Goal: Information Seeking & Learning: Learn about a topic

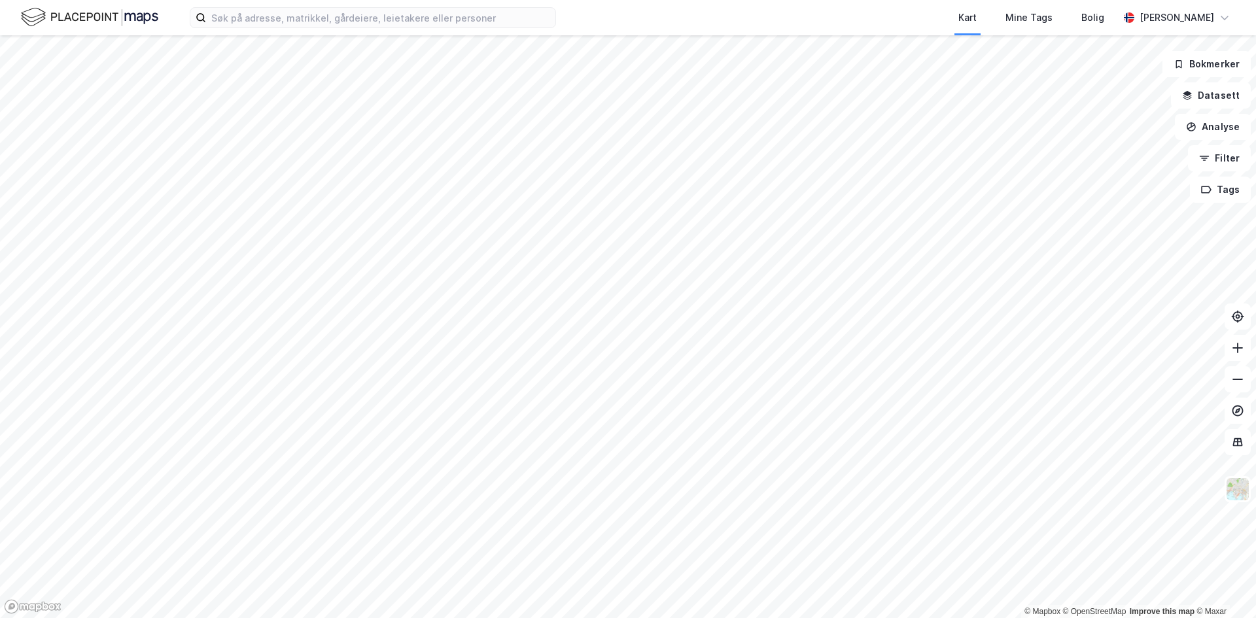
click at [562, 21] on div "Kart Mine Tags Bolig [PERSON_NAME] © Mapbox © OpenStreetMap Improve this map © …" at bounding box center [628, 309] width 1256 height 618
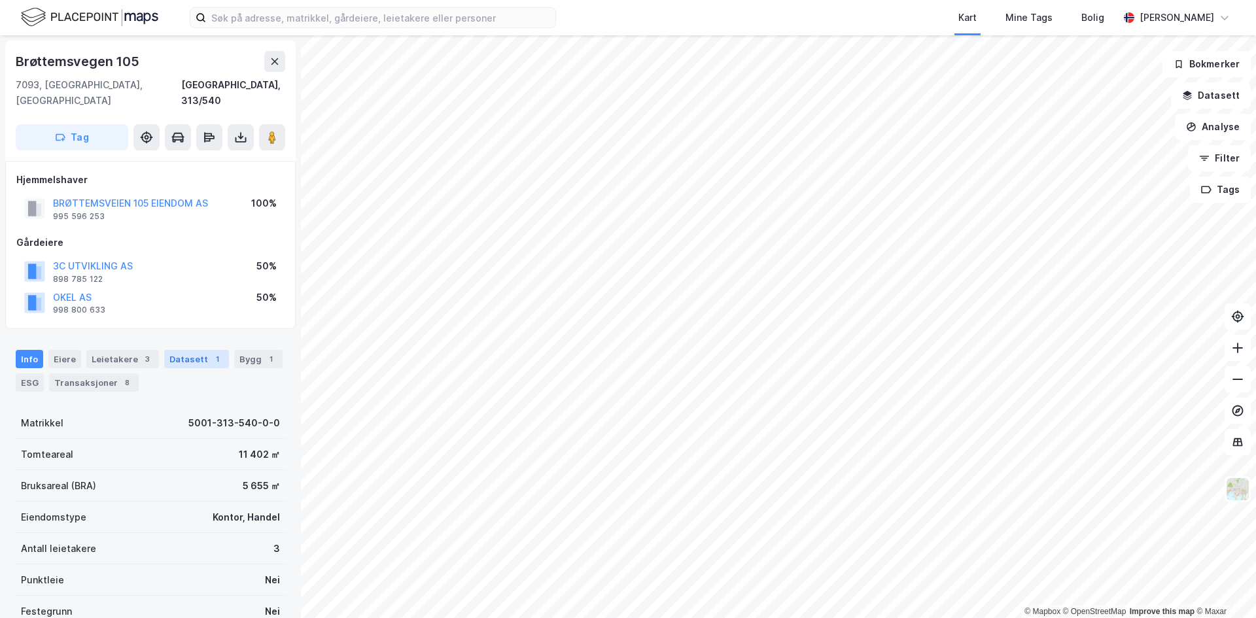
click at [169, 350] on div "Datasett 1" at bounding box center [196, 359] width 65 height 18
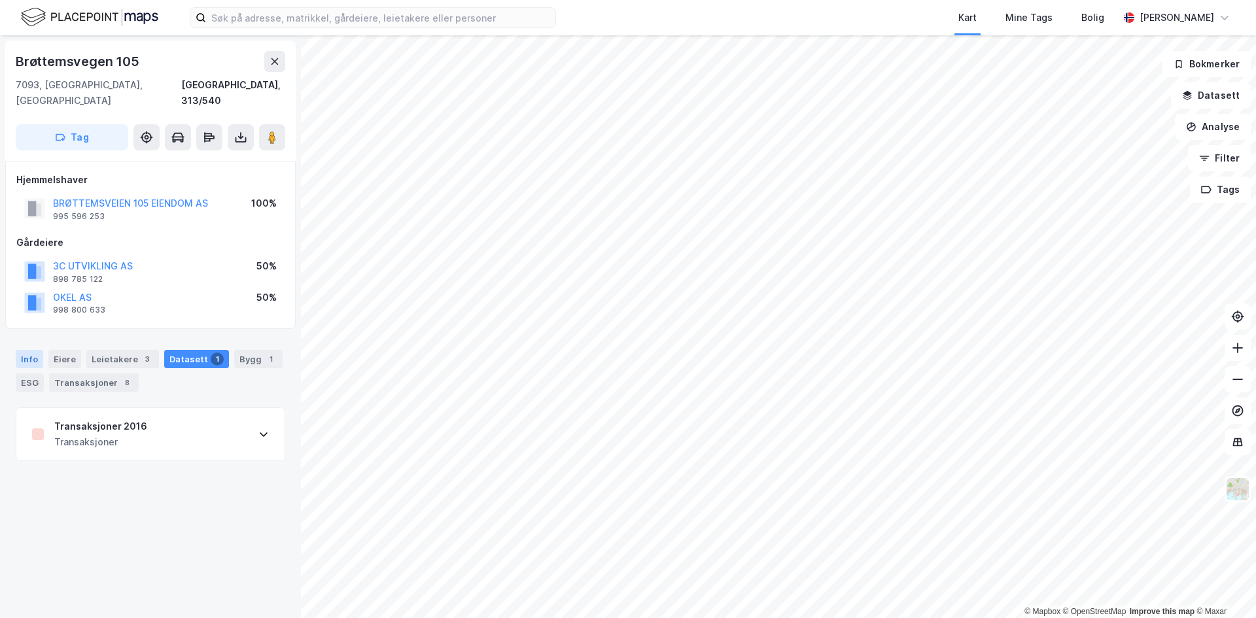
click at [26, 350] on div "Info" at bounding box center [29, 359] width 27 height 18
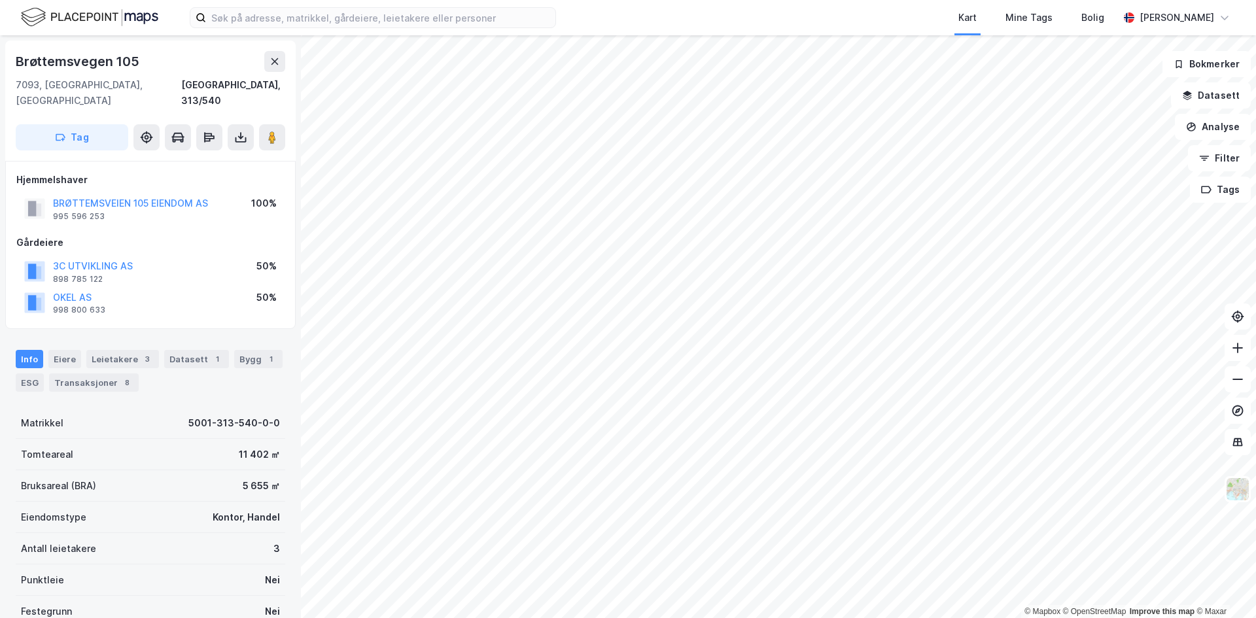
click at [263, 290] on div "50%" at bounding box center [266, 298] width 20 height 16
click at [283, 287] on div "OKEL AS 998 800 633 50%" at bounding box center [150, 302] width 268 height 31
drag, startPoint x: 267, startPoint y: 249, endPoint x: 282, endPoint y: 249, distance: 15.0
click at [282, 256] on div "3C UTVIKLING AS 898 785 122 50%" at bounding box center [150, 271] width 268 height 31
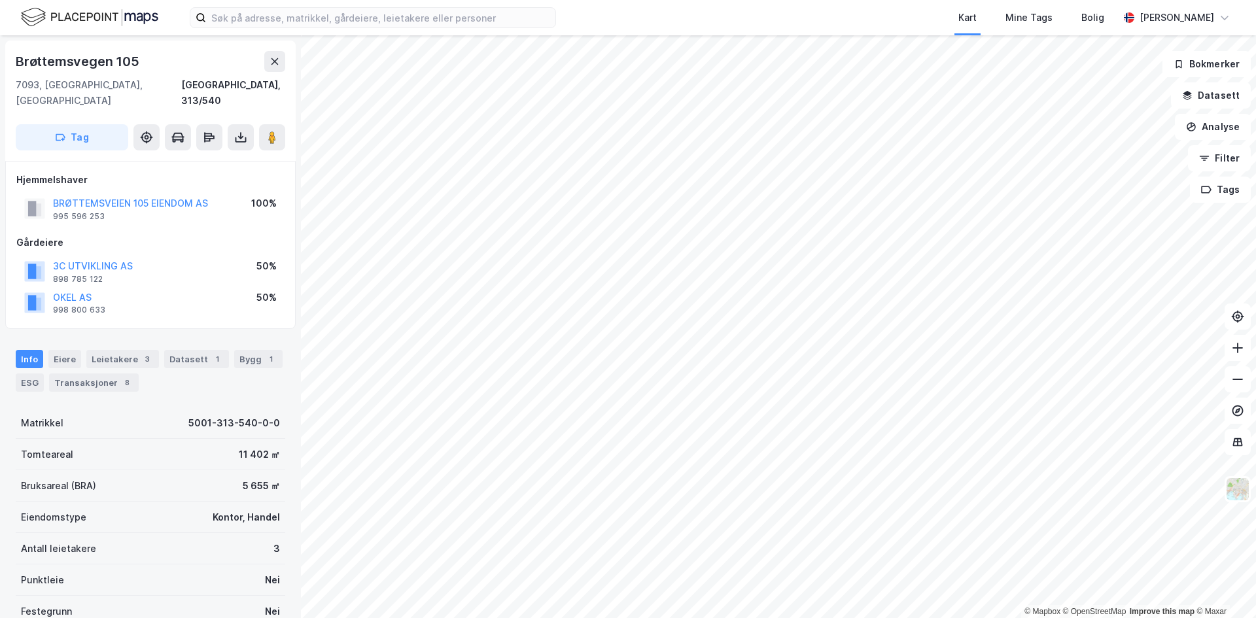
click at [258, 196] on div "100%" at bounding box center [264, 204] width 26 height 16
drag, startPoint x: 256, startPoint y: 184, endPoint x: 286, endPoint y: 184, distance: 30.1
click at [286, 184] on div "Hjemmelshaver BRØTTEMSVEIEN 105 EIENDOM AS 995 596 253 100% Gårdeiere 3C UTVIKL…" at bounding box center [150, 245] width 290 height 169
drag, startPoint x: 254, startPoint y: 184, endPoint x: 279, endPoint y: 184, distance: 25.5
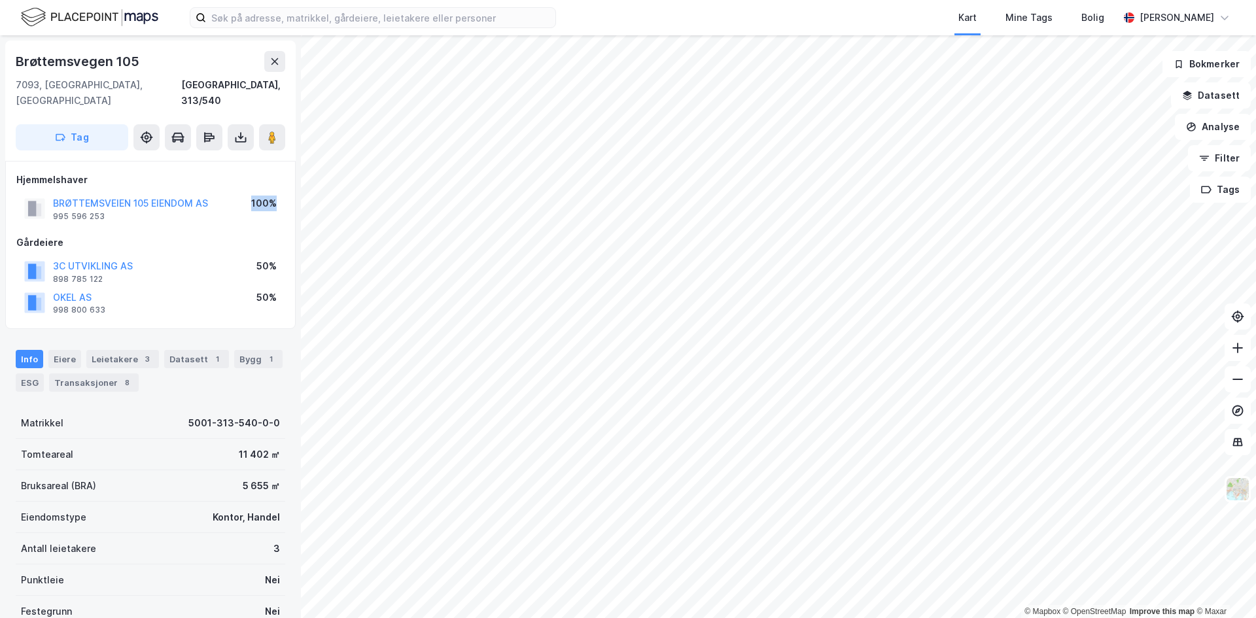
click at [279, 193] on div "BRØTTEMSVEIEN 105 EIENDOM AS 995 596 253 100%" at bounding box center [150, 208] width 268 height 31
drag, startPoint x: 260, startPoint y: 249, endPoint x: 277, endPoint y: 293, distance: 47.4
click at [277, 293] on div "3C UTVIKLING AS 898 785 122 50% OKEL AS 998 800 633 50%" at bounding box center [150, 287] width 268 height 63
click at [277, 293] on div "OKEL AS 998 800 633 50%" at bounding box center [150, 302] width 268 height 31
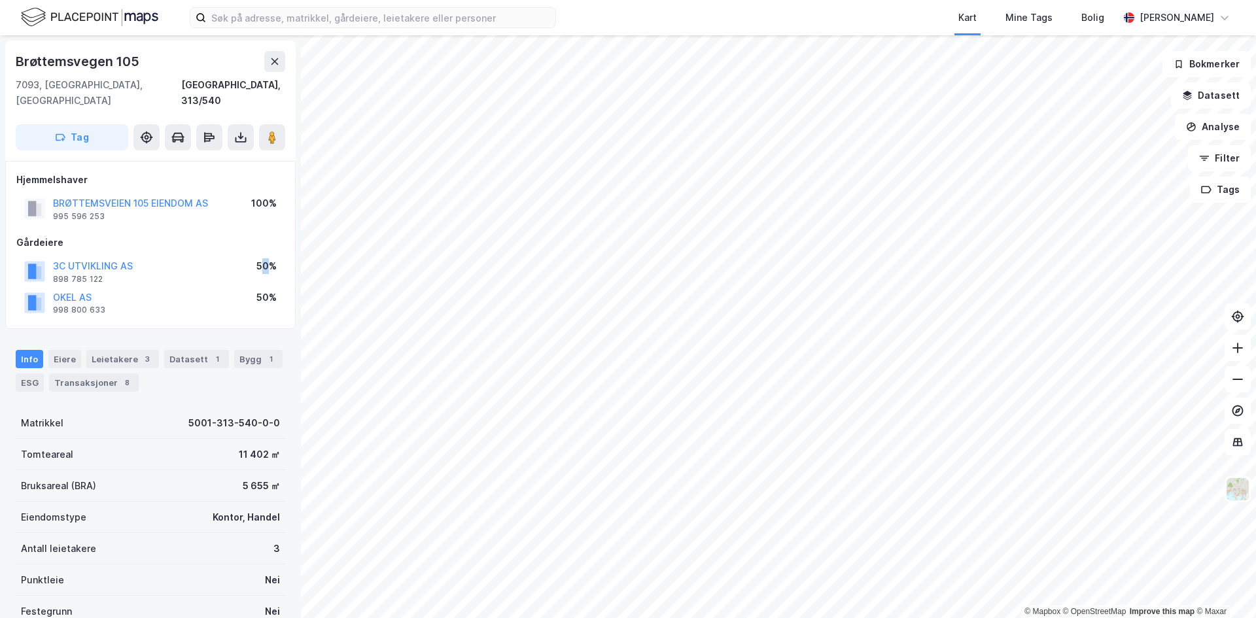
drag, startPoint x: 260, startPoint y: 252, endPoint x: 275, endPoint y: 252, distance: 14.4
click at [275, 258] on div "50%" at bounding box center [266, 266] width 20 height 16
drag, startPoint x: 261, startPoint y: 252, endPoint x: 279, endPoint y: 294, distance: 44.8
click at [279, 294] on div "3C UTVIKLING AS 898 785 122 50% OKEL AS 998 800 633 50%" at bounding box center [150, 287] width 268 height 63
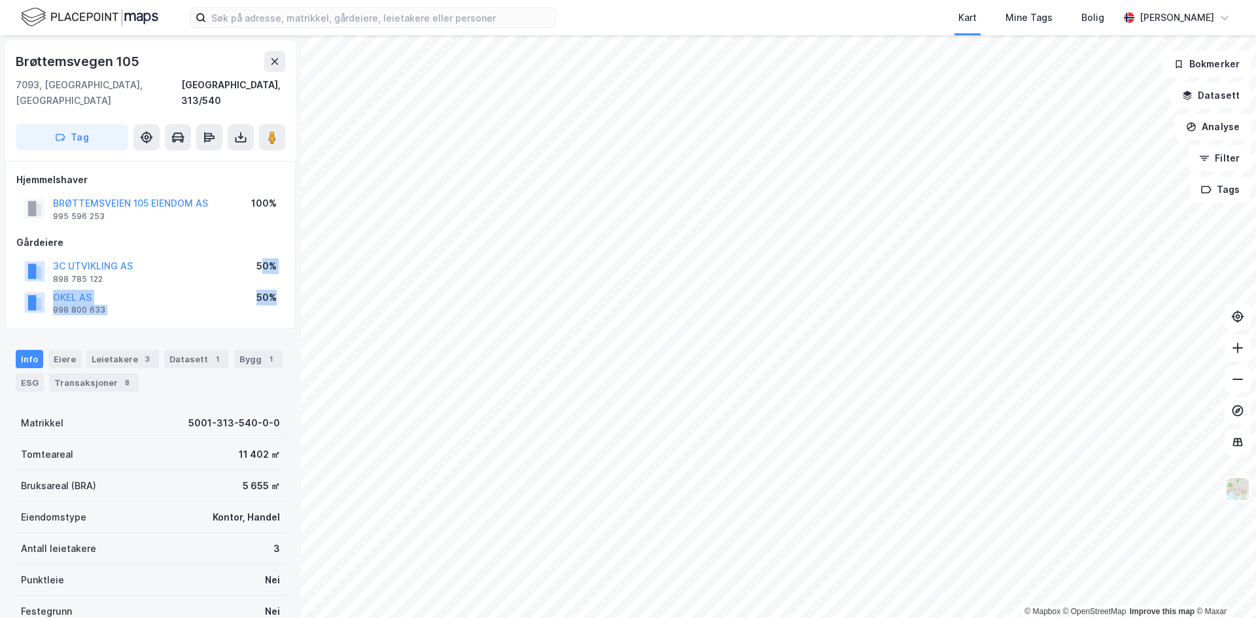
click at [279, 294] on div "OKEL AS 998 800 633 50%" at bounding box center [150, 302] width 268 height 31
drag, startPoint x: 275, startPoint y: 285, endPoint x: 260, endPoint y: 245, distance: 42.4
click at [260, 256] on div "3C UTVIKLING AS 898 785 122 50% OKEL AS 998 800 633 50%" at bounding box center [150, 287] width 268 height 63
click at [260, 258] on div "50%" at bounding box center [266, 266] width 20 height 16
drag, startPoint x: 259, startPoint y: 252, endPoint x: 284, endPoint y: 303, distance: 56.7
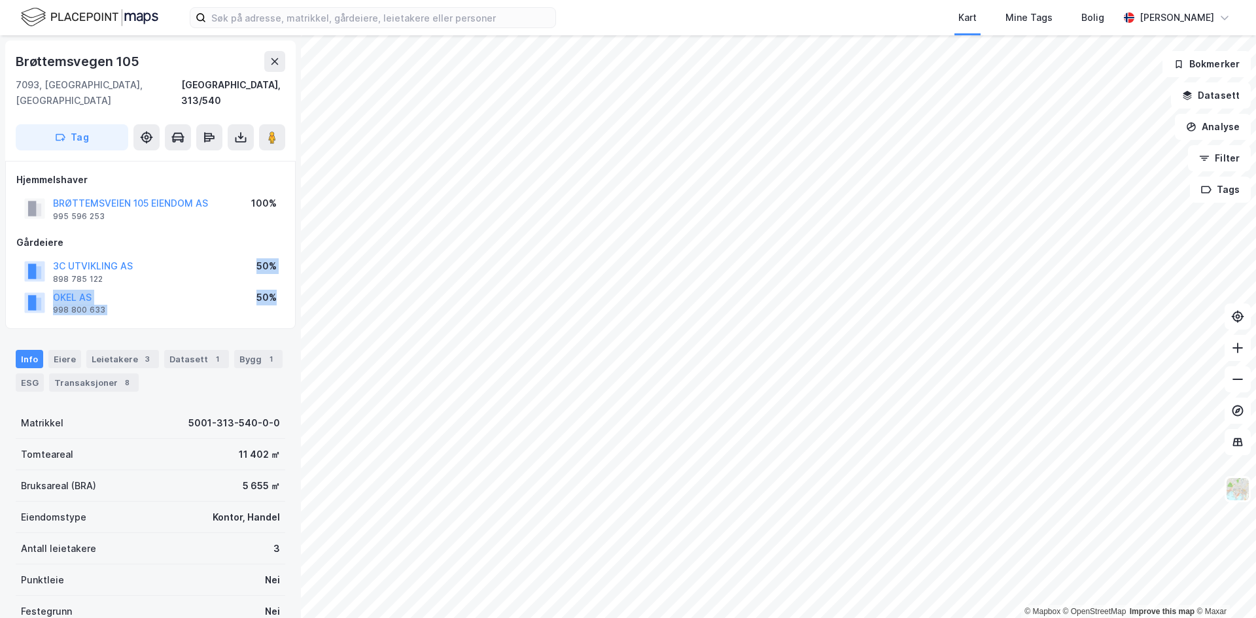
click at [284, 303] on div "Hjemmelshaver BRØTTEMSVEIEN 105 EIENDOM AS 995 596 253 100% Gårdeiere 3C UTVIKL…" at bounding box center [150, 245] width 290 height 169
drag, startPoint x: 277, startPoint y: 283, endPoint x: 260, endPoint y: 247, distance: 39.8
click at [260, 256] on div "3C UTVIKLING AS 898 785 122 50% OKEL AS 998 800 633 50%" at bounding box center [150, 287] width 268 height 63
click at [260, 258] on div "50%" at bounding box center [266, 266] width 20 height 16
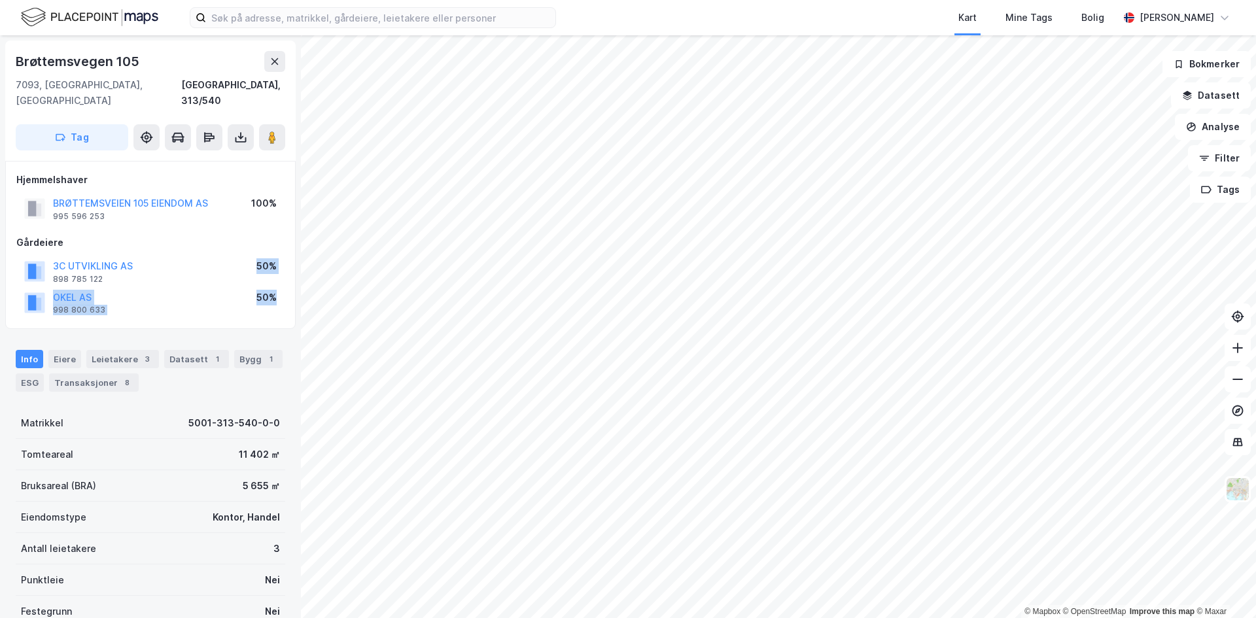
drag, startPoint x: 258, startPoint y: 246, endPoint x: 291, endPoint y: 296, distance: 59.5
click at [291, 296] on div "Brøttemsvegen 105 7093, [GEOGRAPHIC_DATA], [GEOGRAPHIC_DATA] [GEOGRAPHIC_DATA],…" at bounding box center [150, 326] width 301 height 583
click at [278, 287] on div "OKEL AS 998 800 633 50%" at bounding box center [150, 302] width 268 height 31
click at [275, 290] on div "50%" at bounding box center [266, 298] width 20 height 16
drag, startPoint x: 275, startPoint y: 281, endPoint x: 273, endPoint y: 257, distance: 23.7
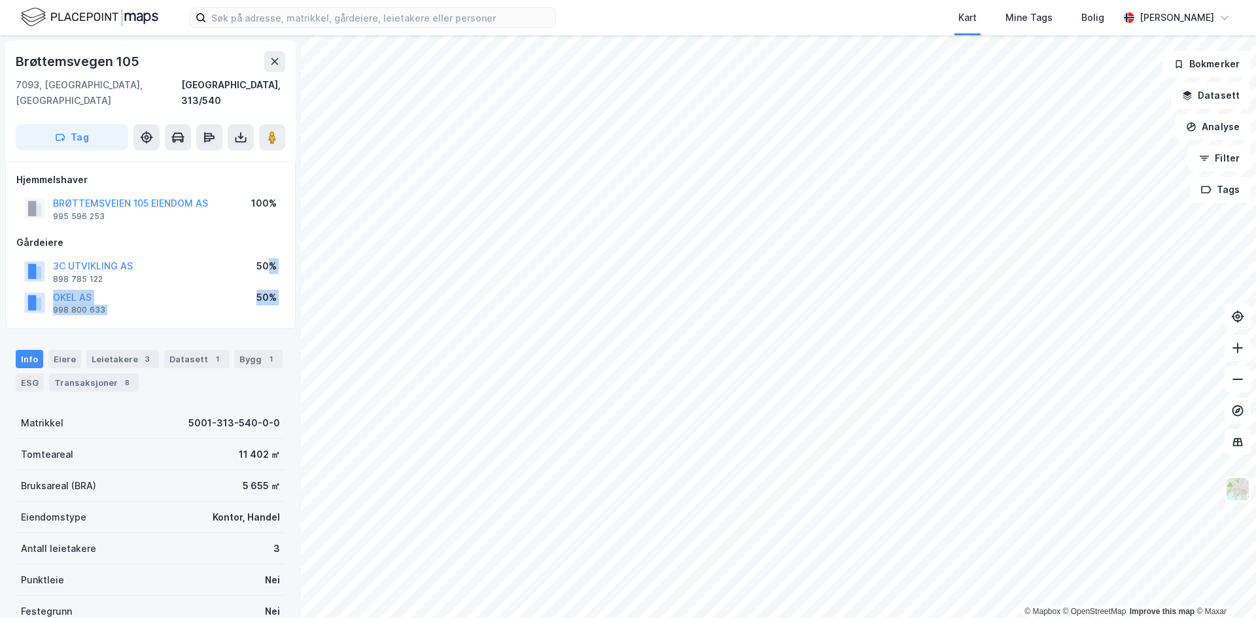
click at [273, 257] on div "3C UTVIKLING AS 898 785 122 50% OKEL AS 998 800 633 50%" at bounding box center [150, 287] width 268 height 63
click at [273, 258] on div "50%" at bounding box center [266, 266] width 20 height 16
drag, startPoint x: 259, startPoint y: 249, endPoint x: 282, endPoint y: 296, distance: 52.9
click at [282, 296] on div "3C UTVIKLING AS 898 785 122 50% OKEL AS 998 800 633 50%" at bounding box center [150, 287] width 268 height 63
click at [282, 296] on div "OKEL AS 998 800 633 50%" at bounding box center [150, 302] width 268 height 31
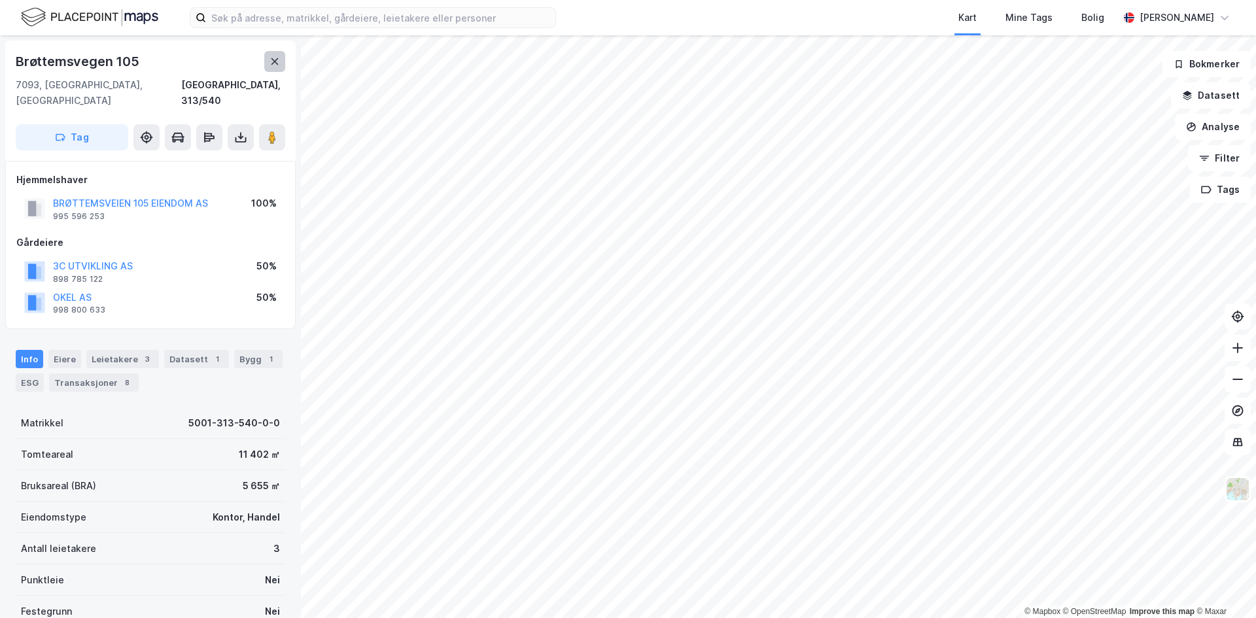
click at [277, 62] on icon at bounding box center [274, 61] width 10 height 10
drag, startPoint x: 90, startPoint y: 56, endPoint x: 179, endPoint y: 54, distance: 88.3
click at [179, 54] on div "Brøttemsvegen 105" at bounding box center [150, 61] width 269 height 21
drag, startPoint x: 179, startPoint y: 54, endPoint x: 87, endPoint y: 54, distance: 91.6
click at [179, 54] on div "Brøttemsvegen 105" at bounding box center [150, 61] width 269 height 21
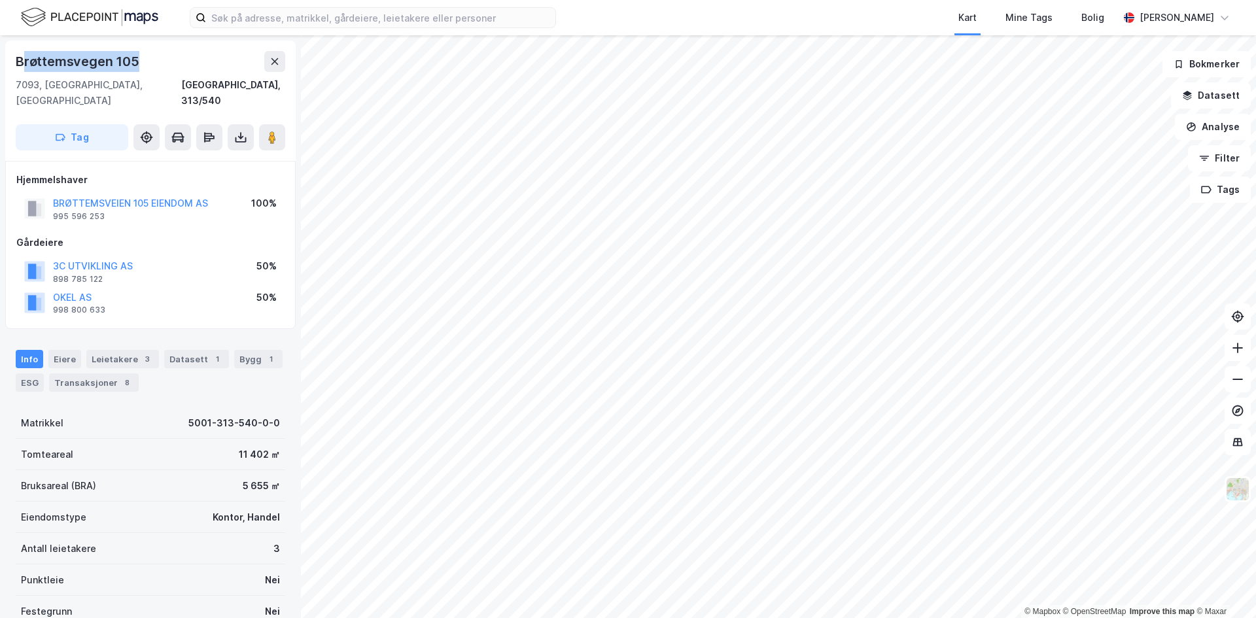
drag, startPoint x: 23, startPoint y: 60, endPoint x: 177, endPoint y: 61, distance: 154.4
click at [177, 61] on div "Brøttemsvegen 105" at bounding box center [150, 61] width 269 height 21
click at [279, 63] on icon at bounding box center [274, 61] width 10 height 10
click at [122, 350] on div "Leietakere 3" at bounding box center [122, 359] width 73 height 18
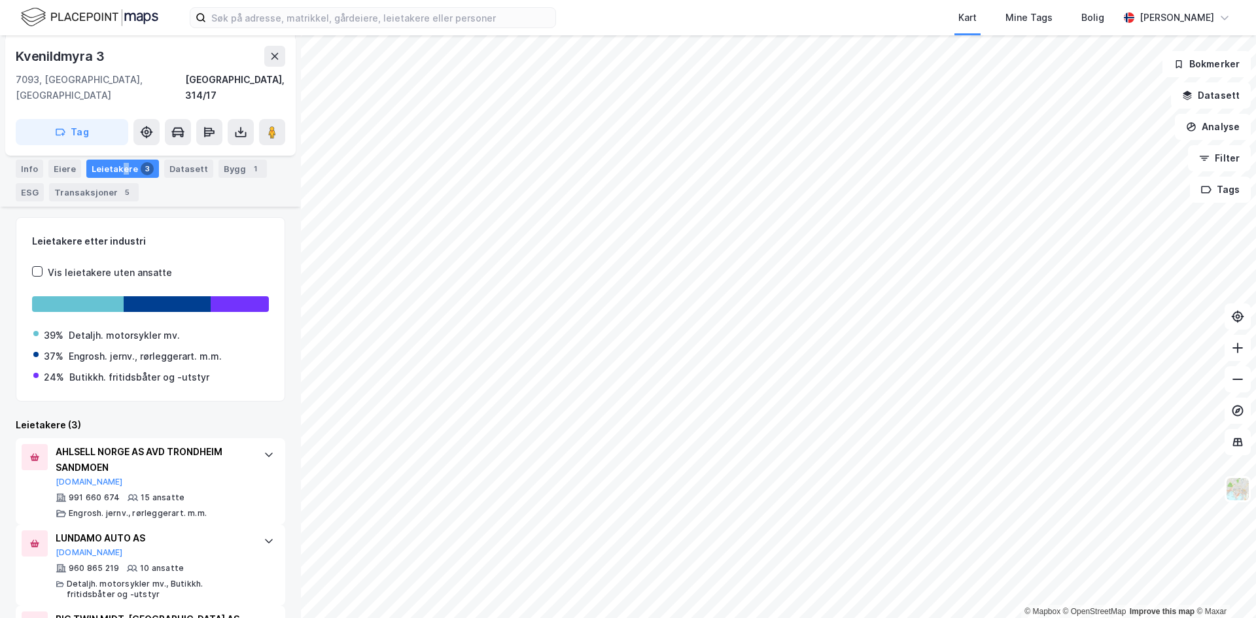
scroll to position [196, 0]
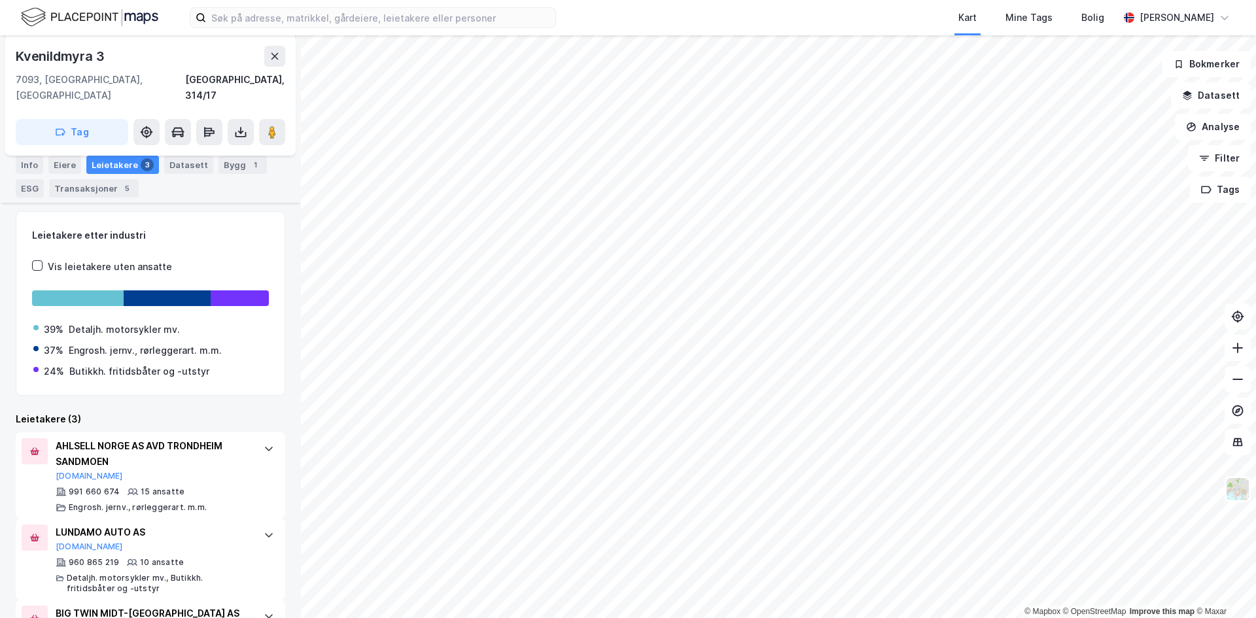
click at [126, 394] on div "Leietakere etter industri Vis leietakere uten ansatte 39% Detaljh. motorsykler …" at bounding box center [150, 440] width 269 height 459
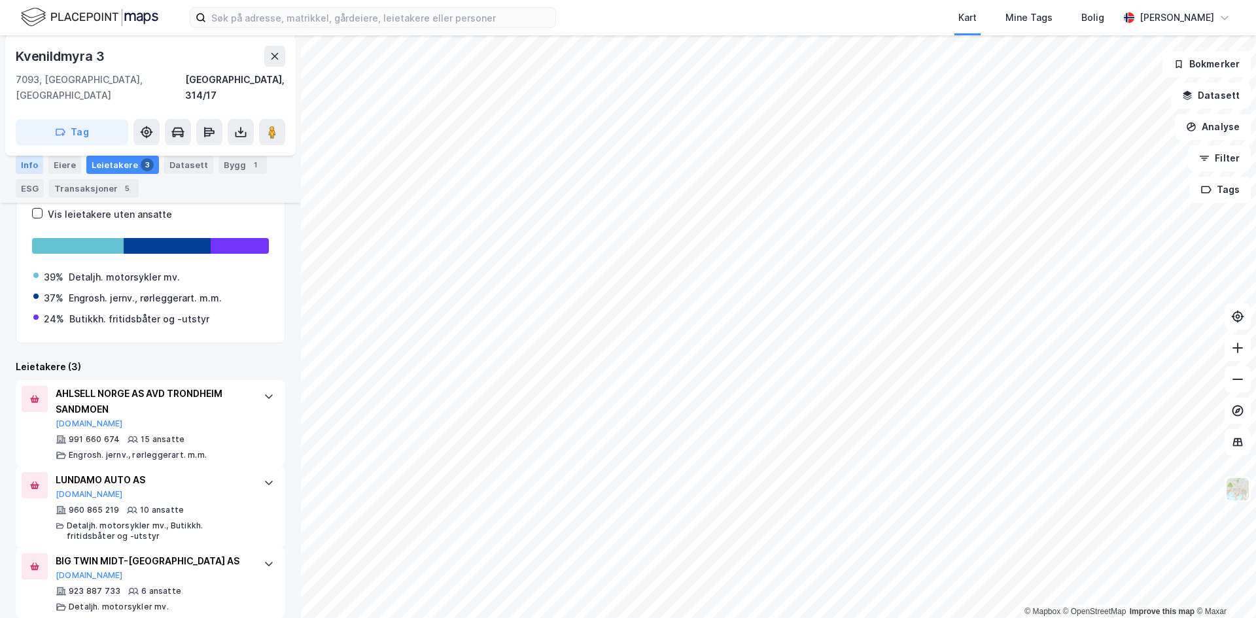
click at [33, 158] on div "Info" at bounding box center [29, 165] width 27 height 18
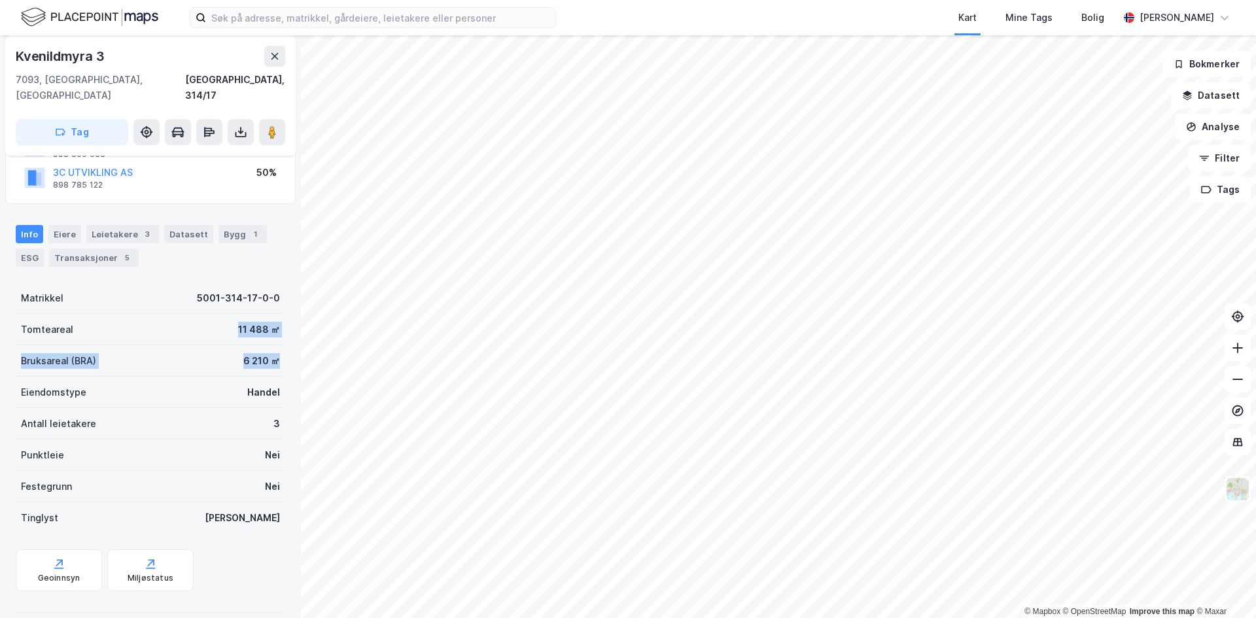
click at [271, 346] on div "Matrikkel 5001-314-17-0-0 Tomteareal 11 488 ㎡ Bruksareal (BRA) 6 210 ㎡ Eiendoms…" at bounding box center [150, 408] width 269 height 251
click at [271, 346] on div "Bruksareal (BRA) 6 210 ㎡" at bounding box center [150, 360] width 269 height 31
drag, startPoint x: 264, startPoint y: 342, endPoint x: 199, endPoint y: 293, distance: 80.7
click at [199, 293] on div "Matrikkel 5001-314-17-0-0 Tomteareal 11 488 ㎡ Bruksareal (BRA) 6 210 ㎡ Eiendoms…" at bounding box center [150, 408] width 269 height 251
click at [199, 293] on div "Matrikkel 5001-314-17-0-0" at bounding box center [150, 298] width 269 height 31
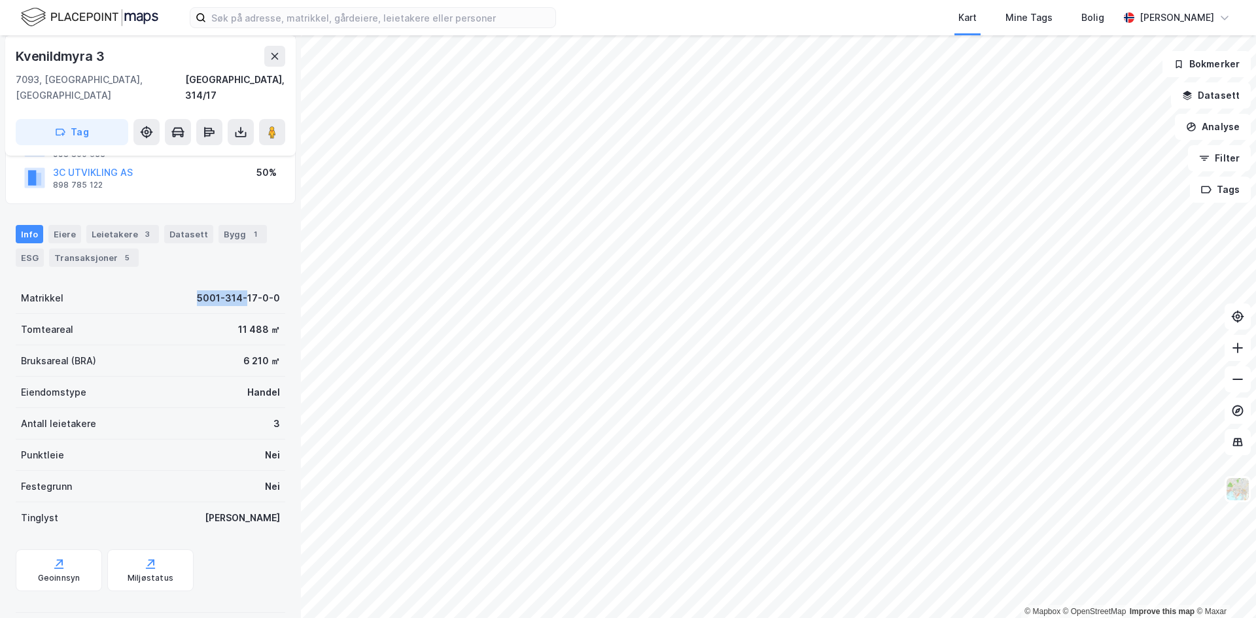
drag, startPoint x: 188, startPoint y: 284, endPoint x: 270, endPoint y: 283, distance: 81.8
click at [270, 283] on div "Matrikkel 5001-314-17-0-0" at bounding box center [150, 298] width 269 height 31
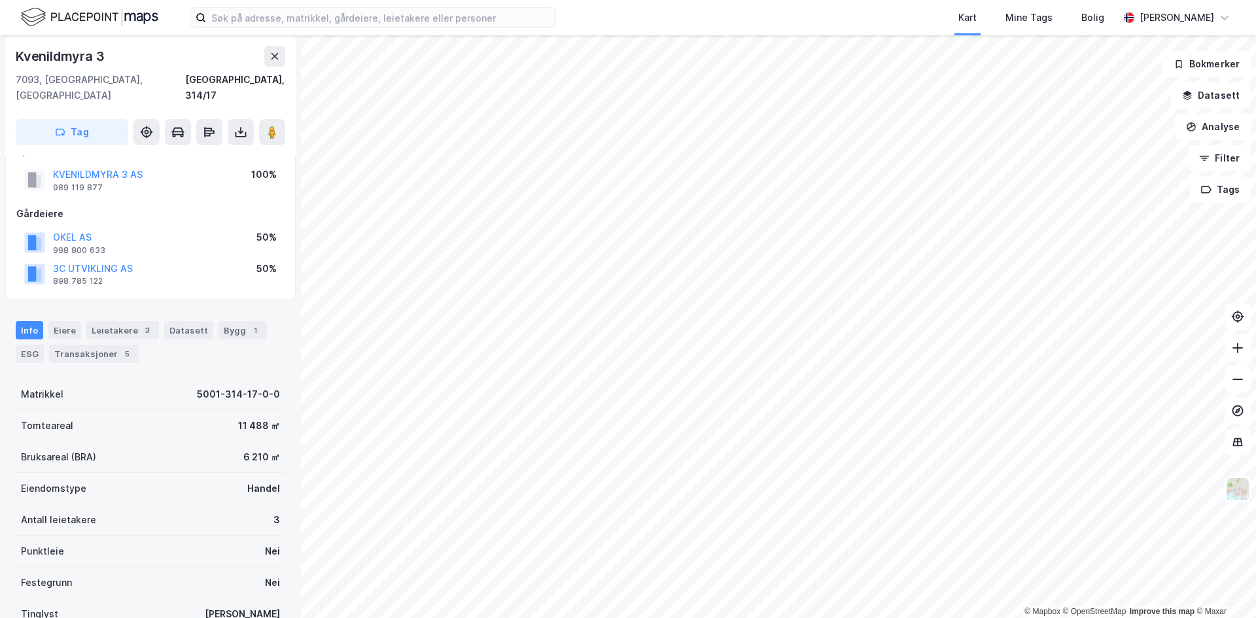
scroll to position [0, 0]
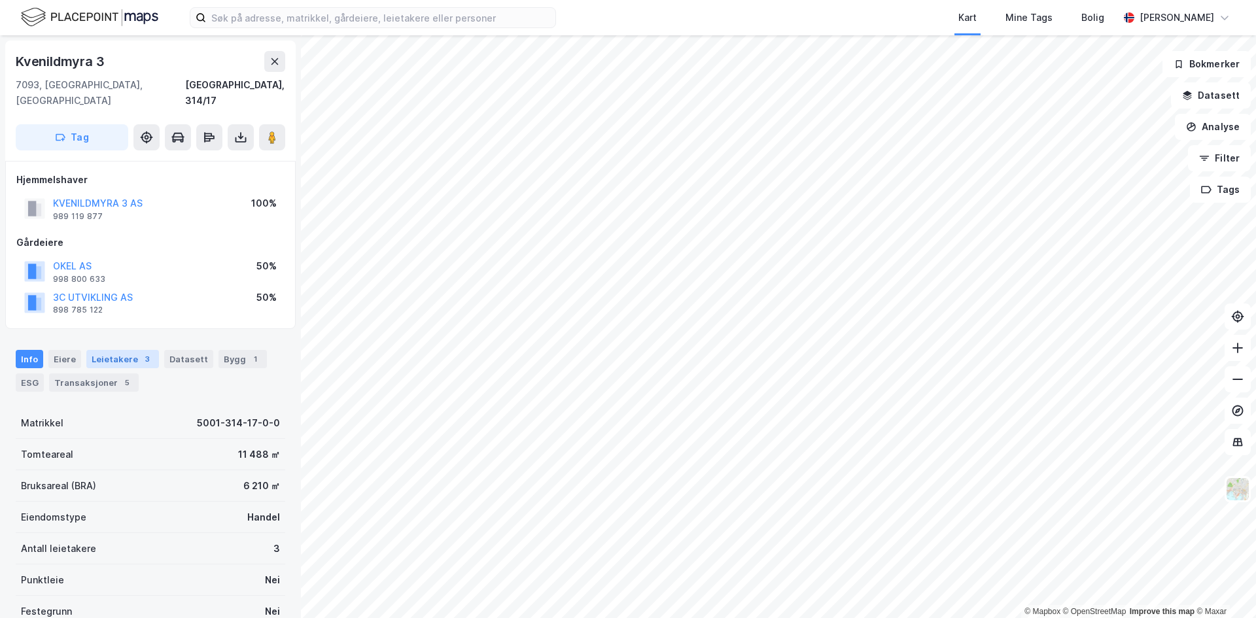
click at [99, 350] on div "Leietakere 3" at bounding box center [122, 359] width 73 height 18
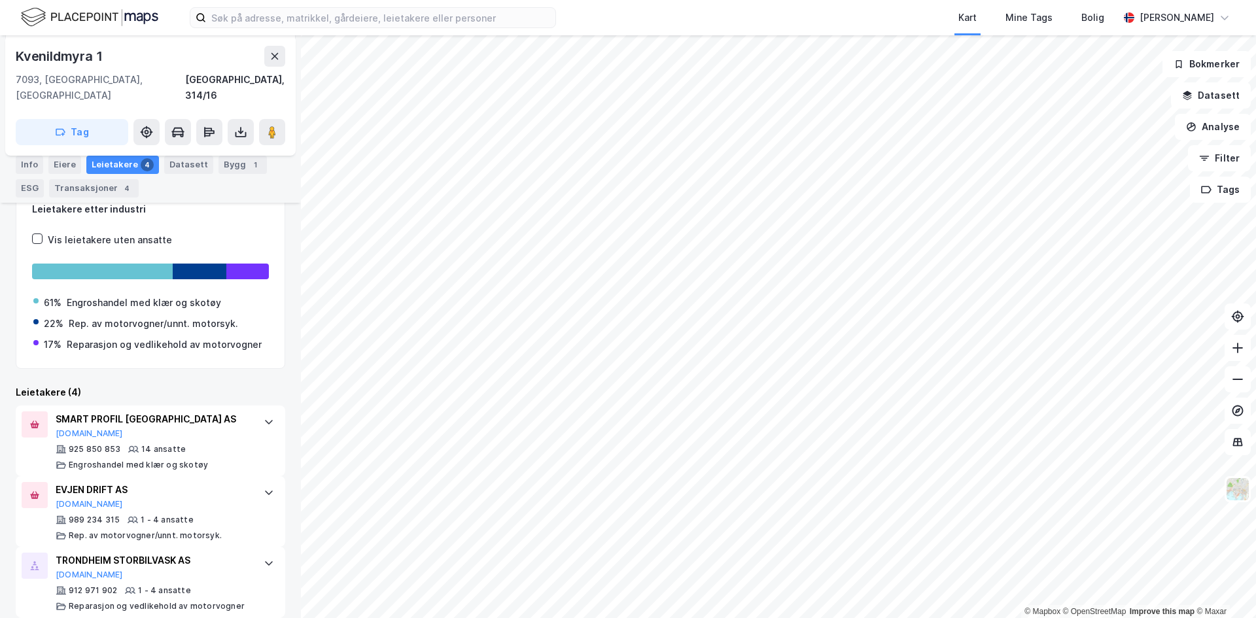
scroll to position [262, 0]
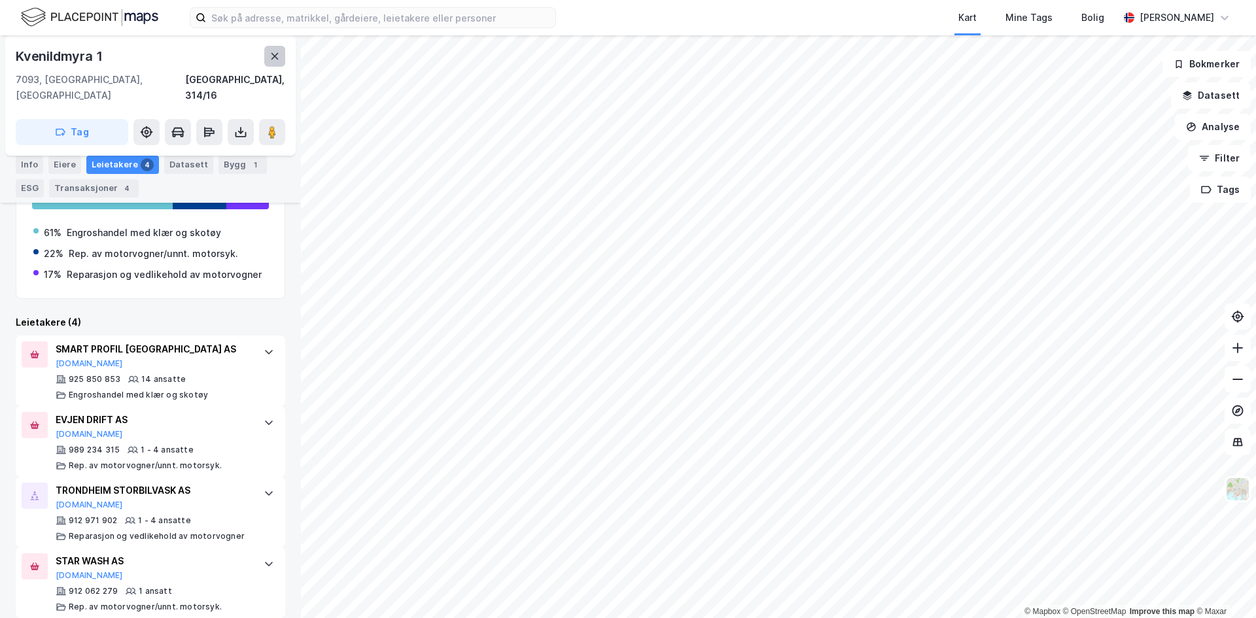
click at [279, 54] on icon at bounding box center [274, 56] width 10 height 10
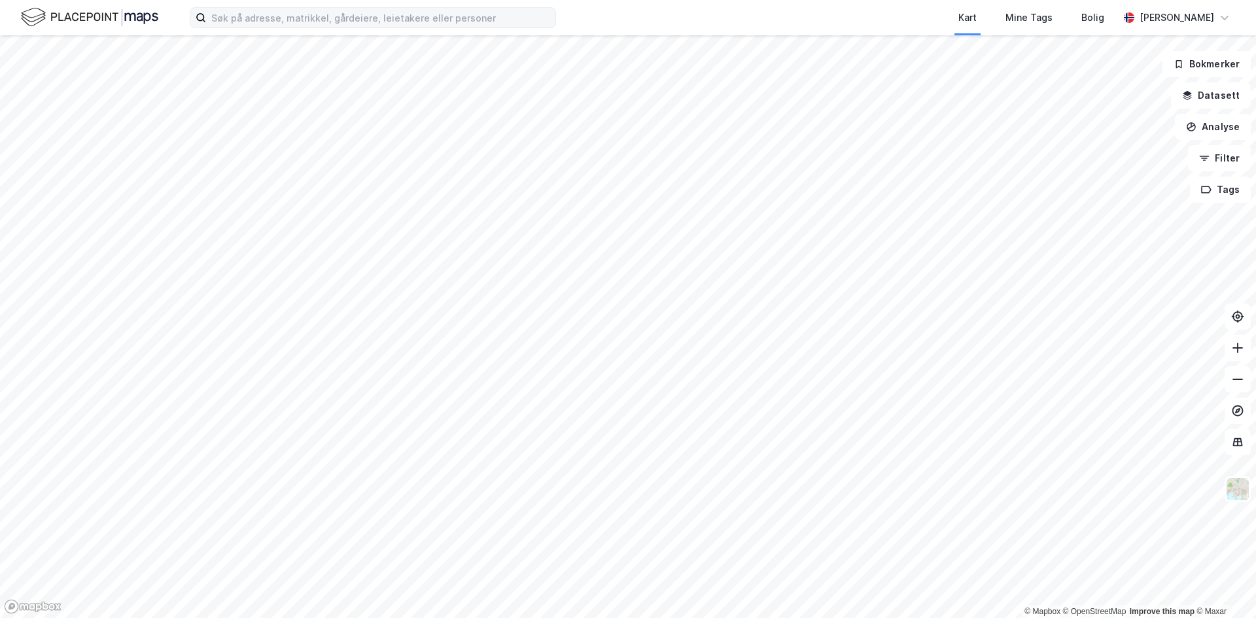
click at [496, 15] on div "Kart Mine Tags Bolig [PERSON_NAME] © Mapbox © OpenStreetMap Improve this map © …" at bounding box center [628, 309] width 1256 height 618
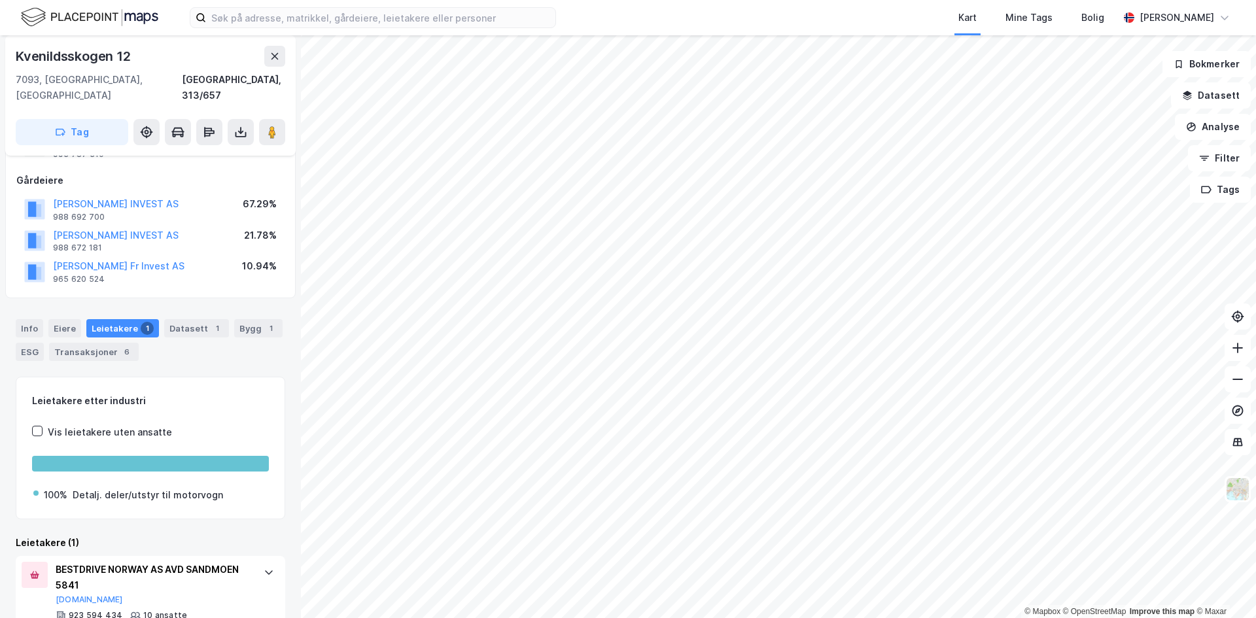
scroll to position [86, 0]
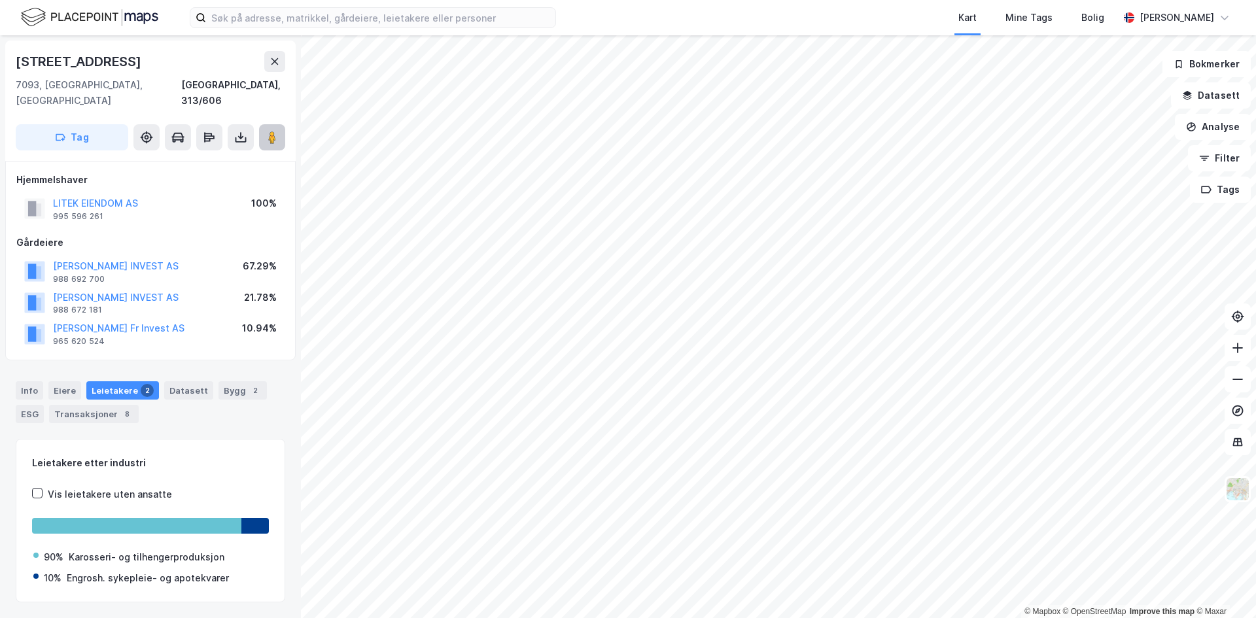
click at [264, 124] on button at bounding box center [272, 137] width 26 height 26
click at [274, 61] on icon at bounding box center [274, 61] width 7 height 7
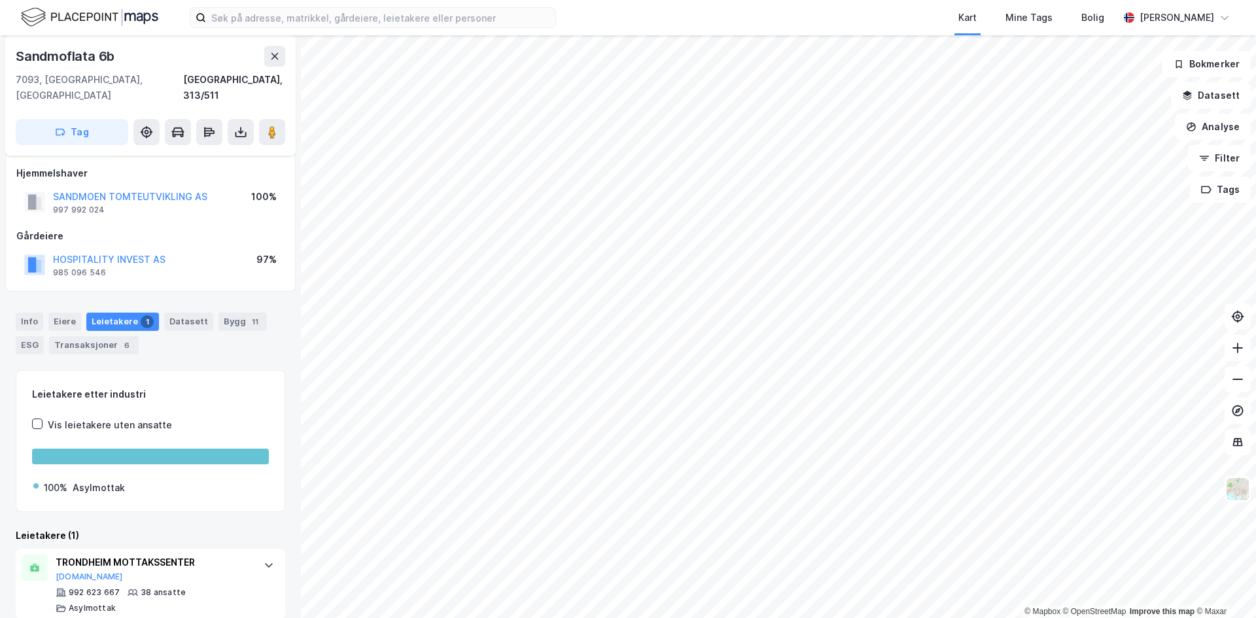
scroll to position [8, 0]
click at [279, 119] on button at bounding box center [272, 132] width 26 height 26
click at [260, 57] on div "Sandmoflata 6b" at bounding box center [150, 56] width 269 height 21
click at [268, 57] on button at bounding box center [274, 56] width 21 height 21
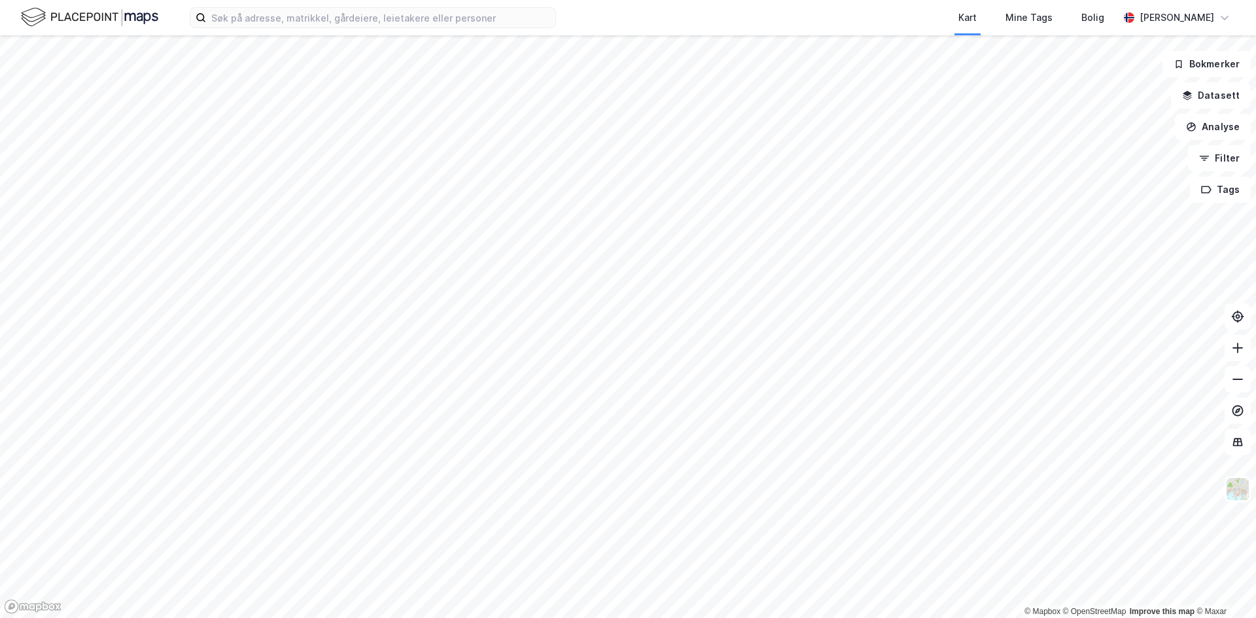
click at [380, 617] on html "Kart Mine Tags Bolig [PERSON_NAME] © Mapbox © OpenStreetMap Improve this map © …" at bounding box center [628, 309] width 1256 height 618
click at [489, 0] on html "Kart Mine Tags Bolig [PERSON_NAME] © Mapbox © OpenStreetMap Improve this map © …" at bounding box center [628, 309] width 1256 height 618
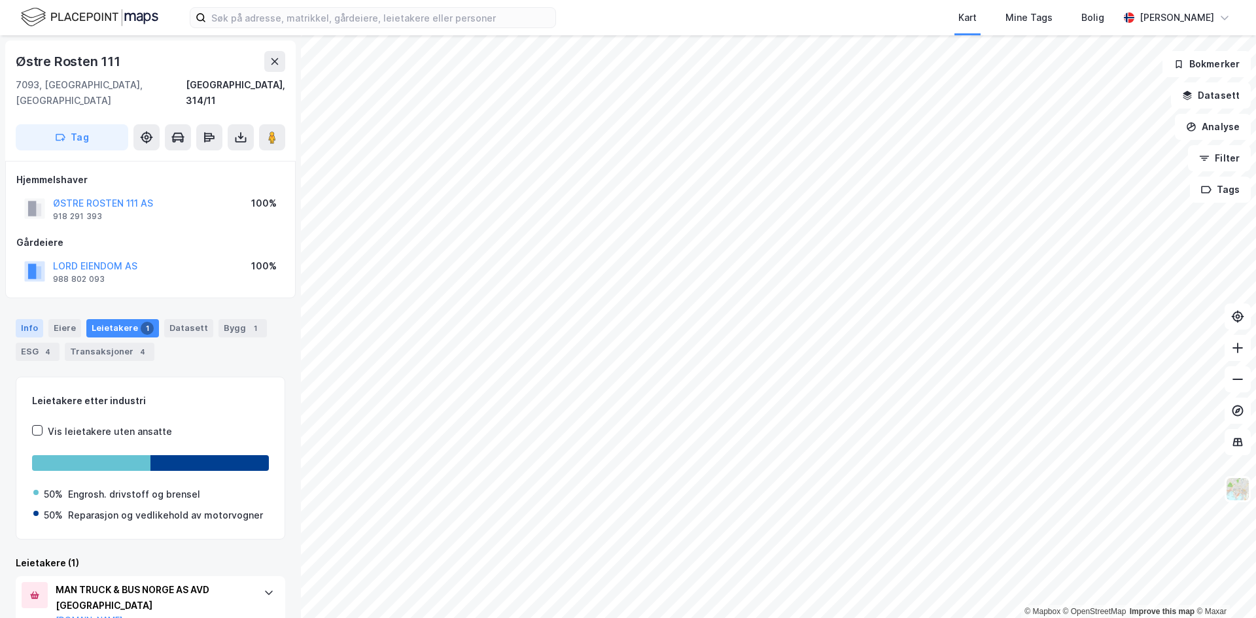
click at [37, 319] on div "Info" at bounding box center [29, 328] width 27 height 18
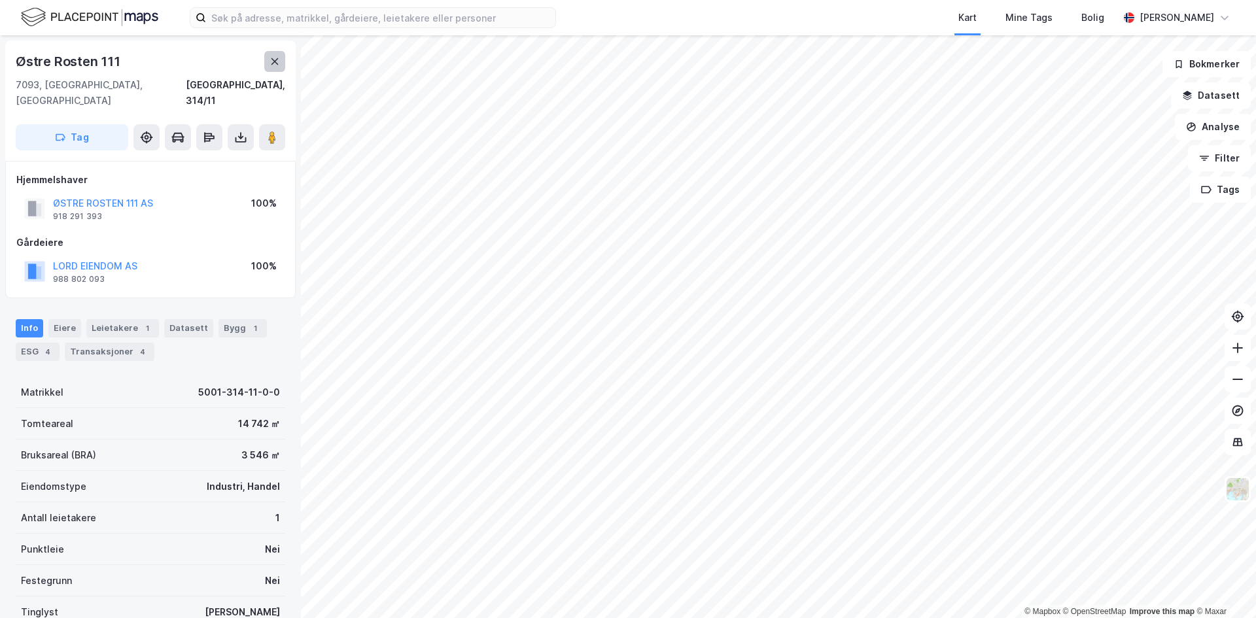
click at [277, 61] on icon at bounding box center [274, 61] width 10 height 10
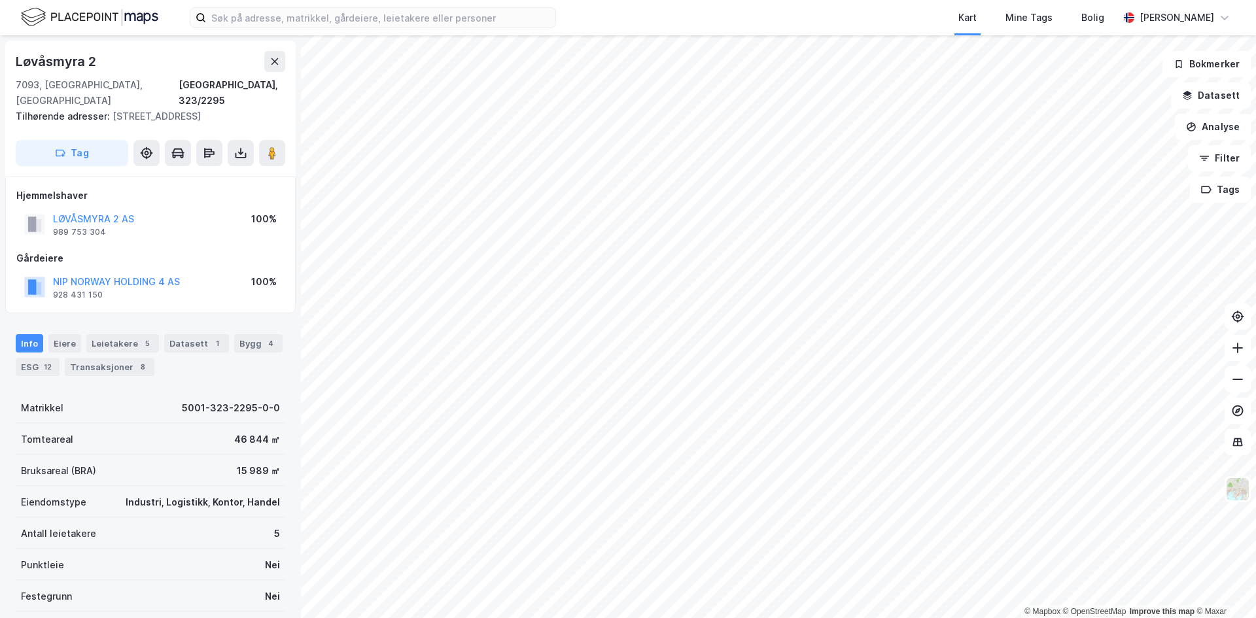
scroll to position [1, 0]
click at [128, 334] on div "Leietakere 5" at bounding box center [122, 343] width 73 height 18
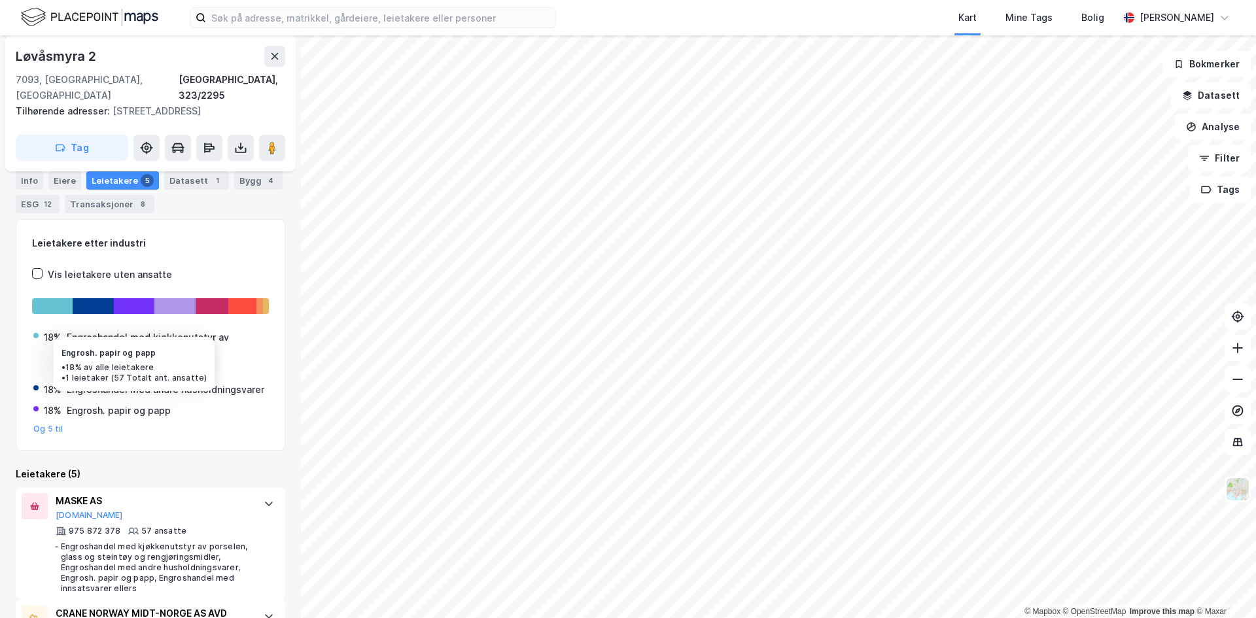
scroll to position [254, 0]
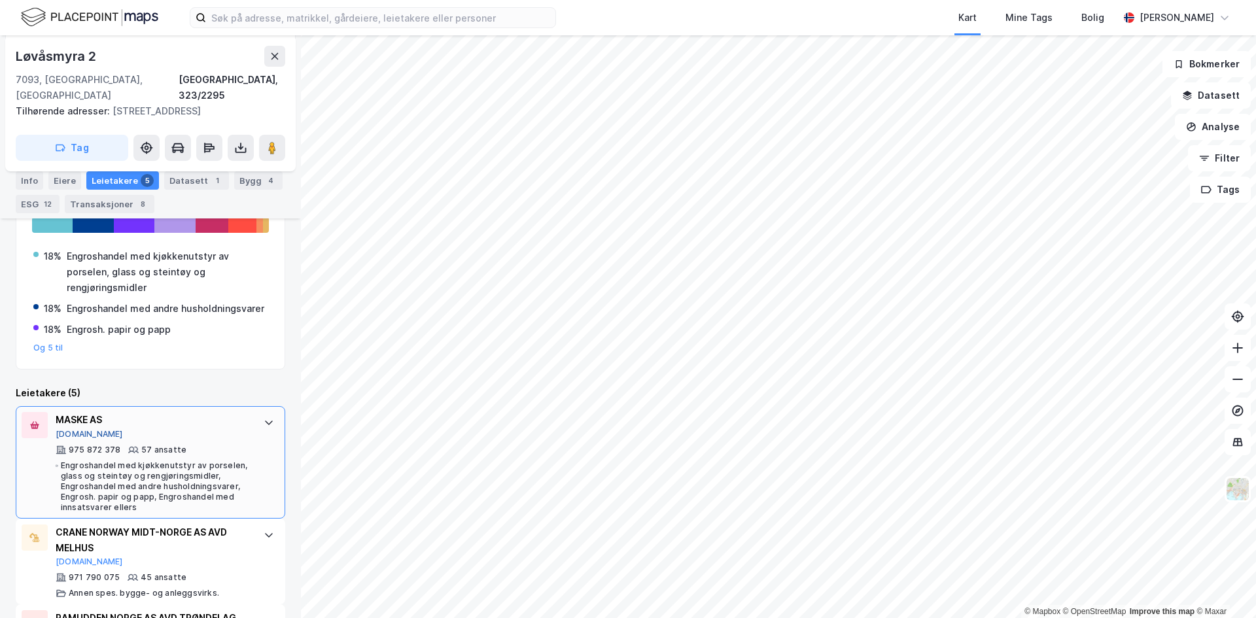
click at [84, 430] on button "[DOMAIN_NAME]" at bounding box center [89, 434] width 67 height 10
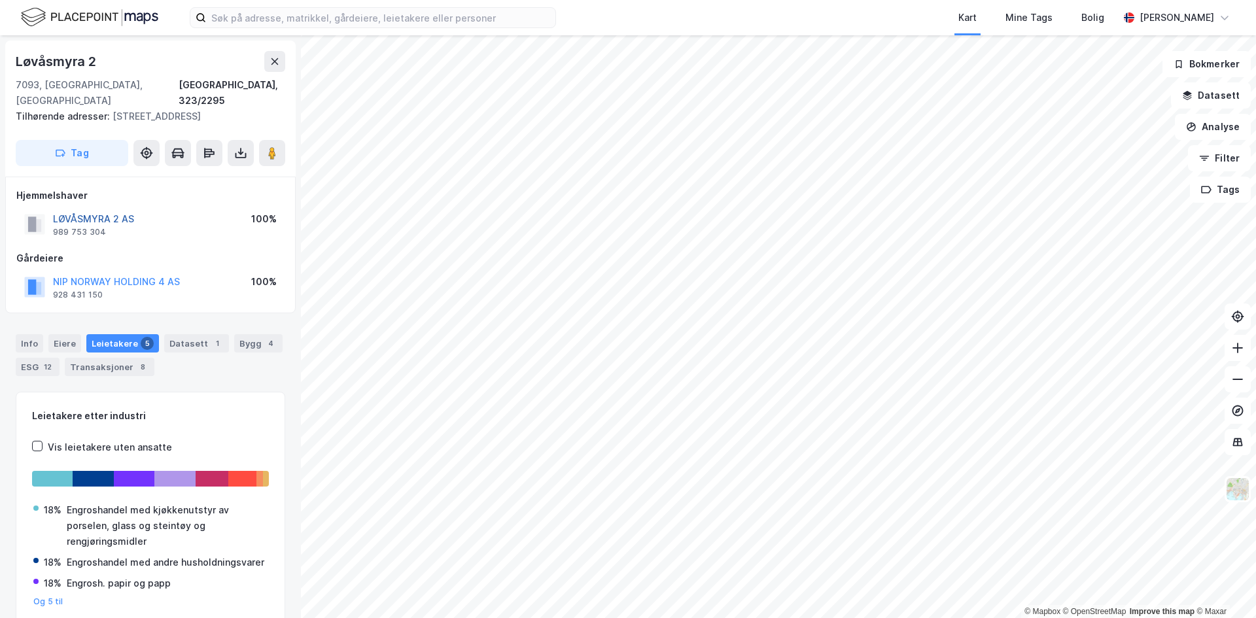
click at [0, 0] on button "LØVÅSMYRA 2 AS" at bounding box center [0, 0] width 0 height 0
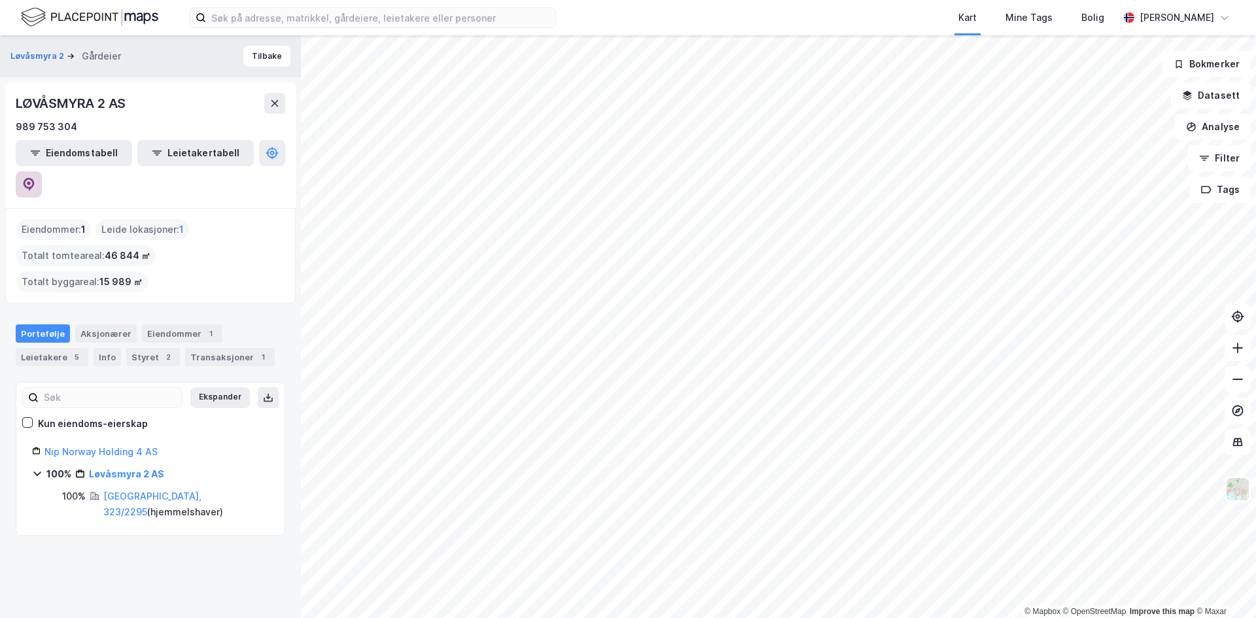
click at [35, 178] on icon at bounding box center [28, 184] width 13 height 13
click at [247, 61] on button "Tilbake" at bounding box center [266, 56] width 47 height 21
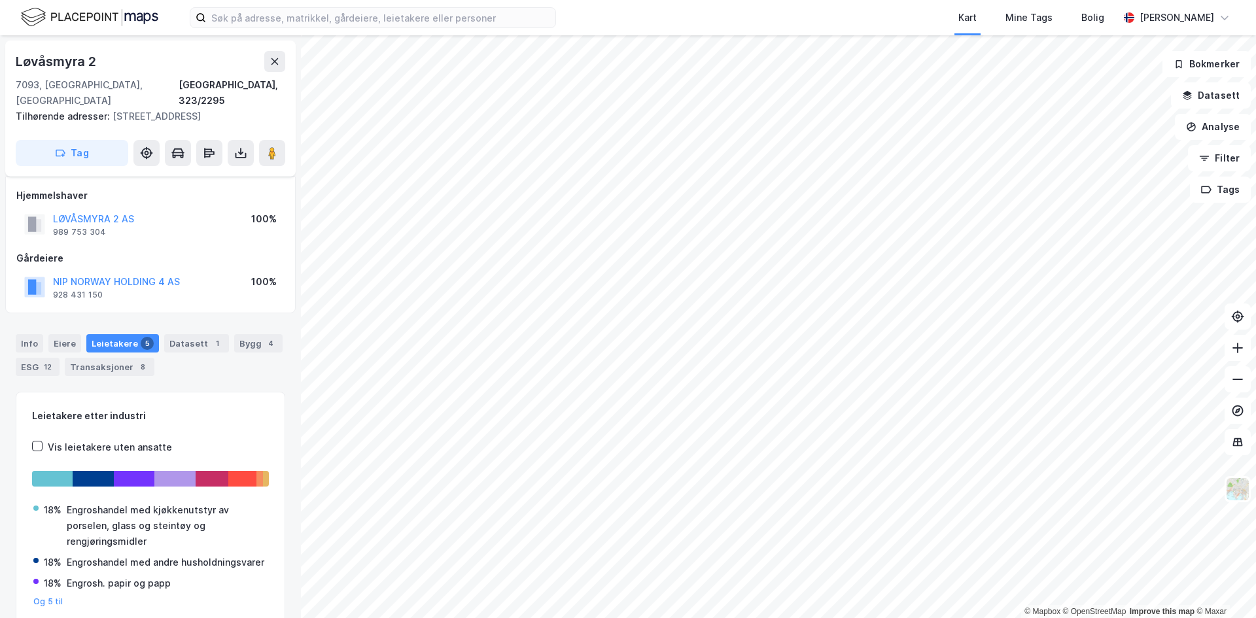
scroll to position [10, 0]
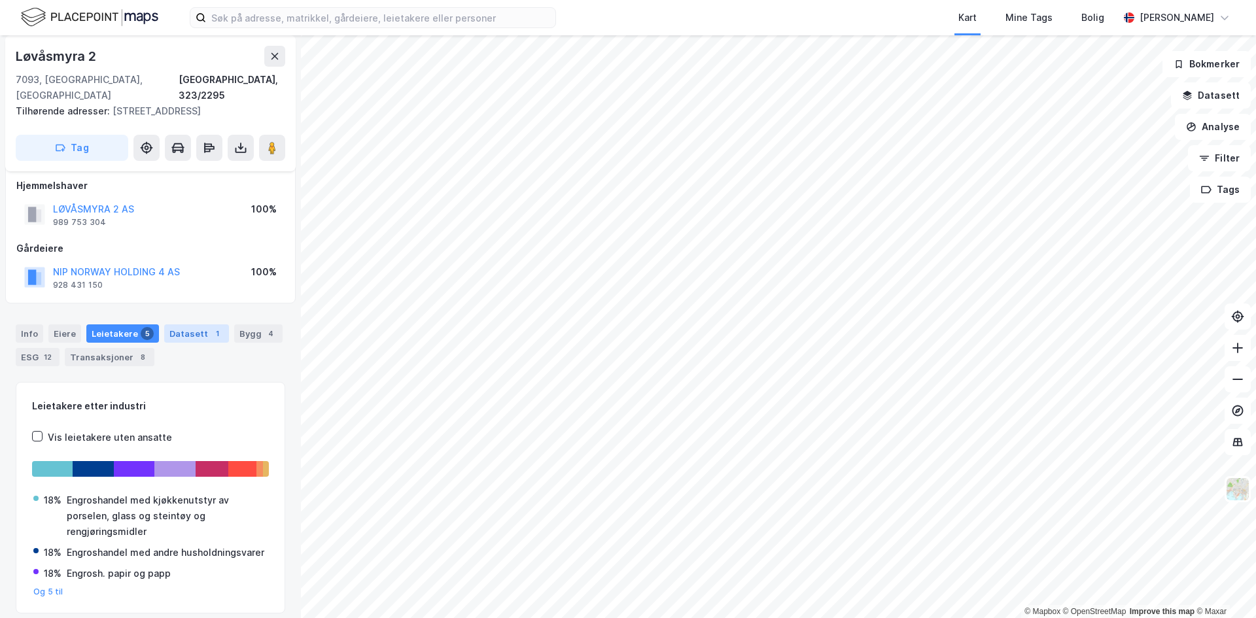
click at [195, 324] on div "Datasett 1" at bounding box center [196, 333] width 65 height 18
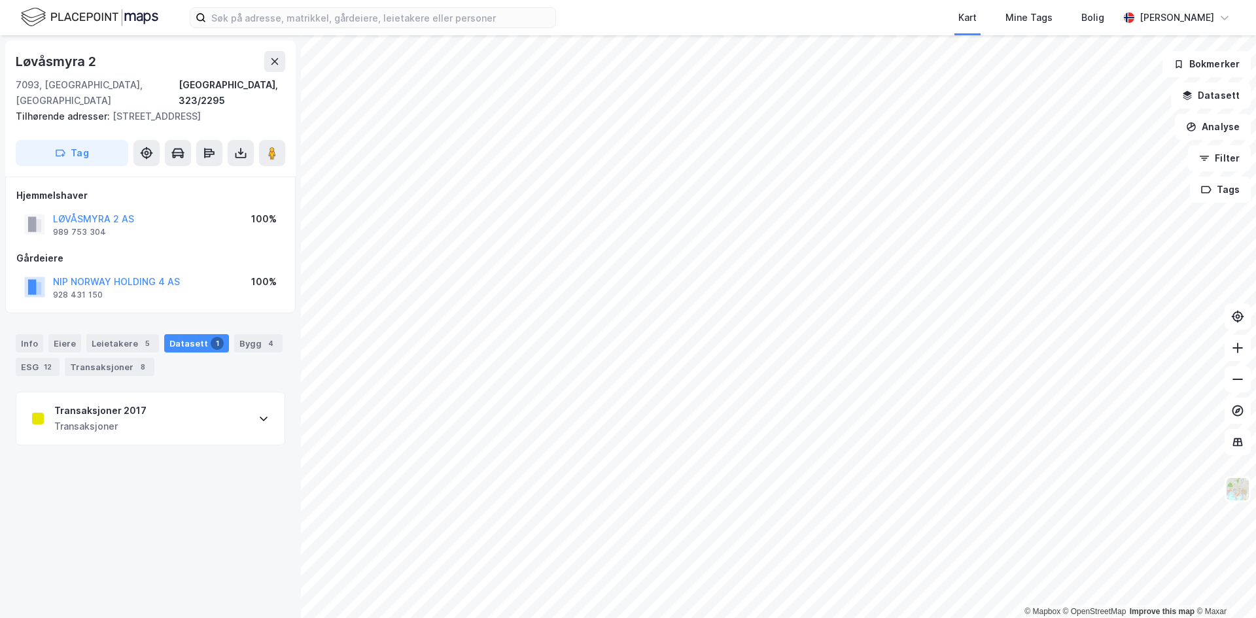
click at [153, 394] on div "Transaksjoner 2017 Transaksjoner" at bounding box center [150, 418] width 268 height 52
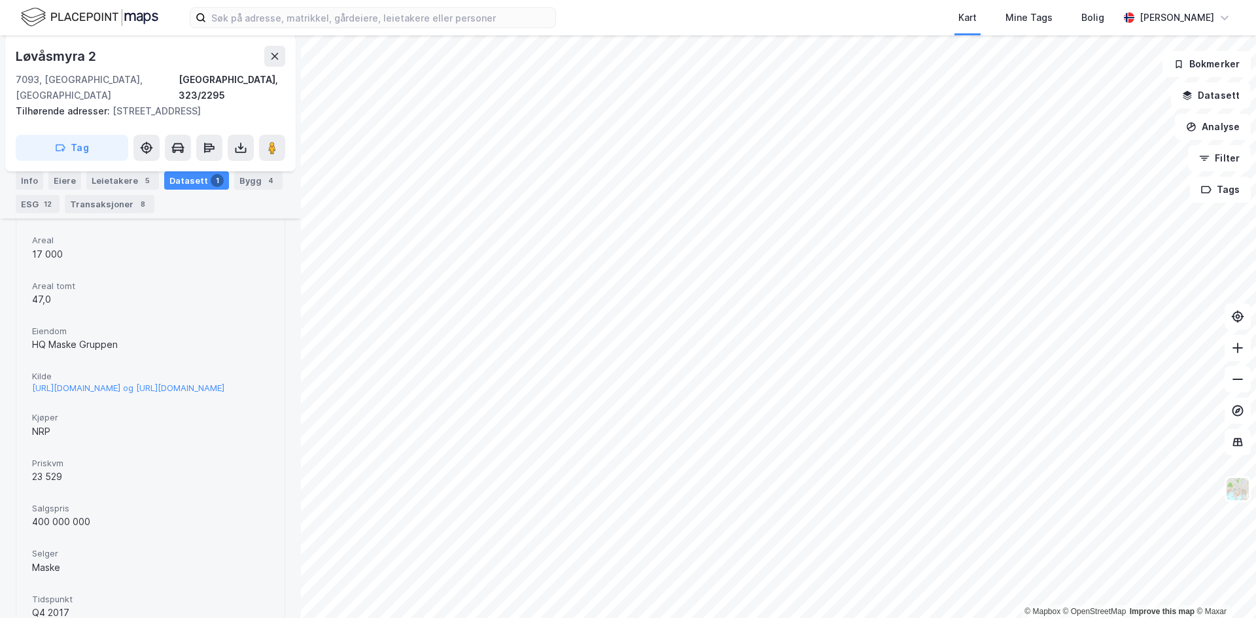
scroll to position [333, 0]
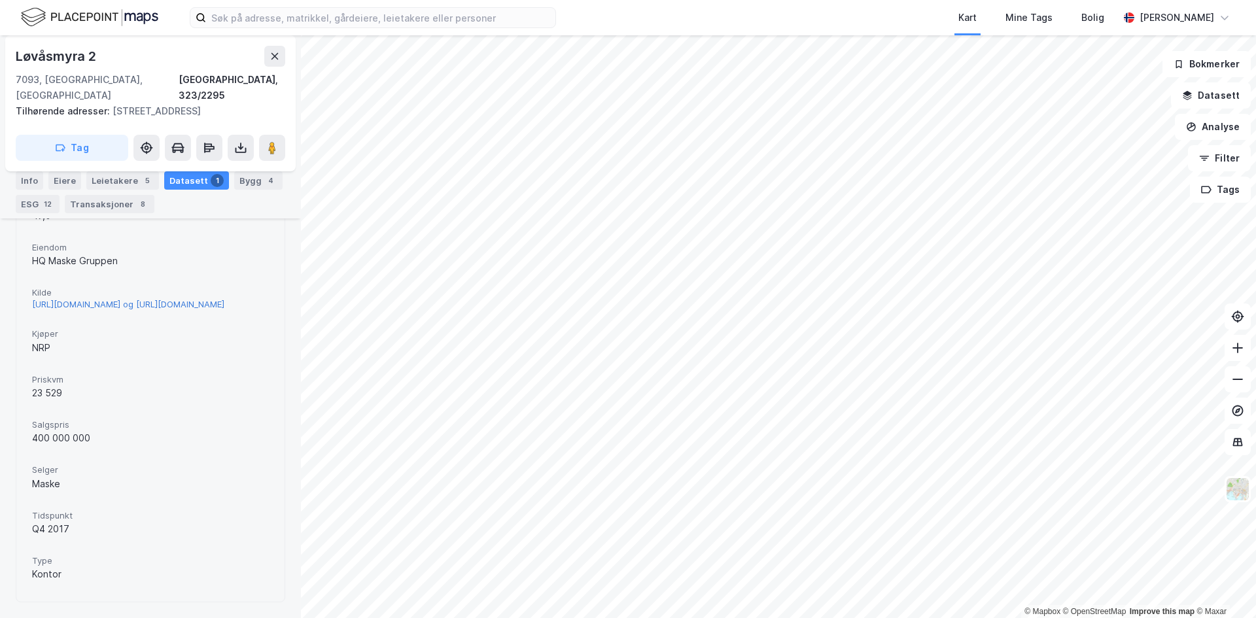
click at [113, 299] on div "[URL][DOMAIN_NAME] og [URL][DOMAIN_NAME]" at bounding box center [128, 304] width 192 height 11
click at [33, 385] on div "23 529" at bounding box center [150, 393] width 237 height 16
drag, startPoint x: 33, startPoint y: 341, endPoint x: 95, endPoint y: 434, distance: 111.4
click at [95, 434] on div "Areal 17 000 Areal tomt 47,0 Eiendom HQ Maske Gruppen Kilde [URL][DOMAIN_NAME] …" at bounding box center [150, 366] width 237 height 439
click at [95, 434] on div "400 000 000" at bounding box center [150, 438] width 237 height 16
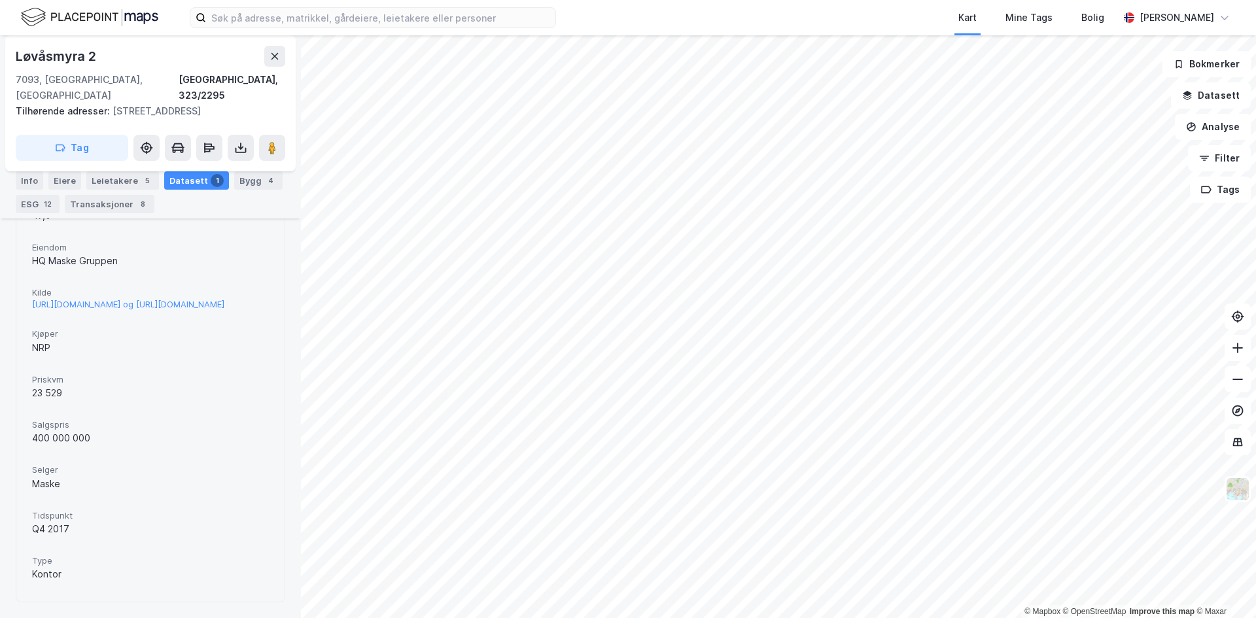
click at [80, 439] on div "400 000 000" at bounding box center [150, 438] width 237 height 16
drag, startPoint x: 88, startPoint y: 438, endPoint x: 29, endPoint y: 360, distance: 97.2
click at [29, 360] on div "Areal 17 000 Areal tomt 47,0 Eiendom HQ Maske Gruppen Kilde [URL][DOMAIN_NAME] …" at bounding box center [150, 366] width 268 height 471
drag, startPoint x: 34, startPoint y: 334, endPoint x: 120, endPoint y: 451, distance: 146.0
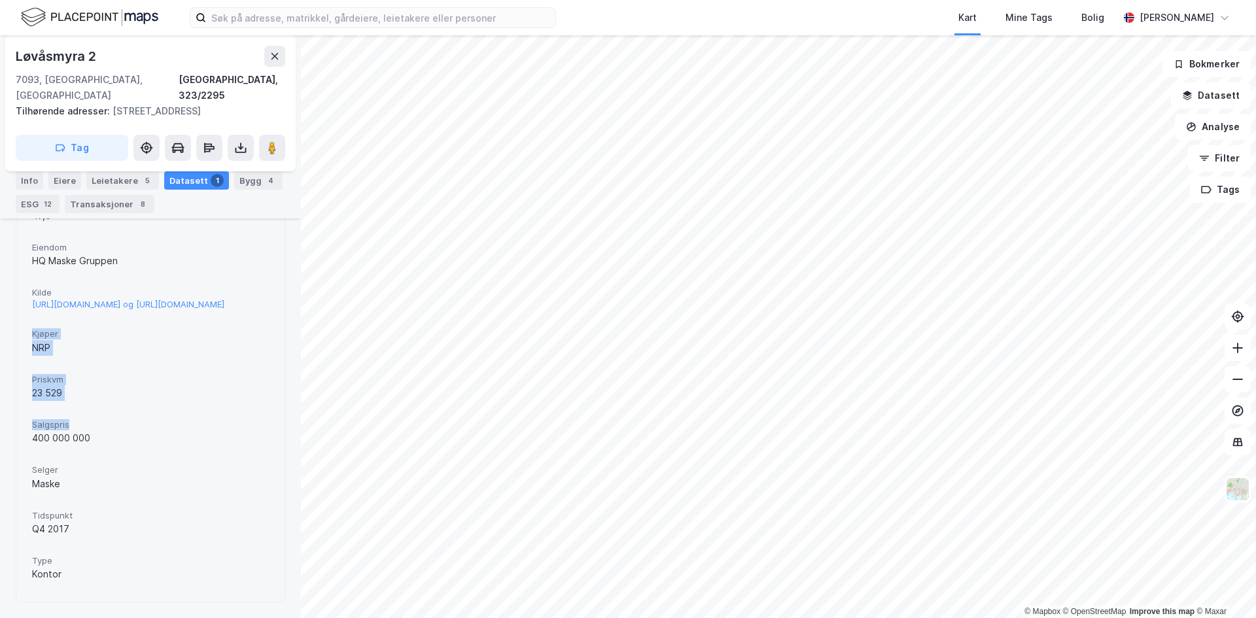
click at [120, 451] on div "Areal 17 000 Areal tomt 47,0 Eiendom HQ Maske Gruppen Kilde [URL][DOMAIN_NAME] …" at bounding box center [150, 366] width 237 height 439
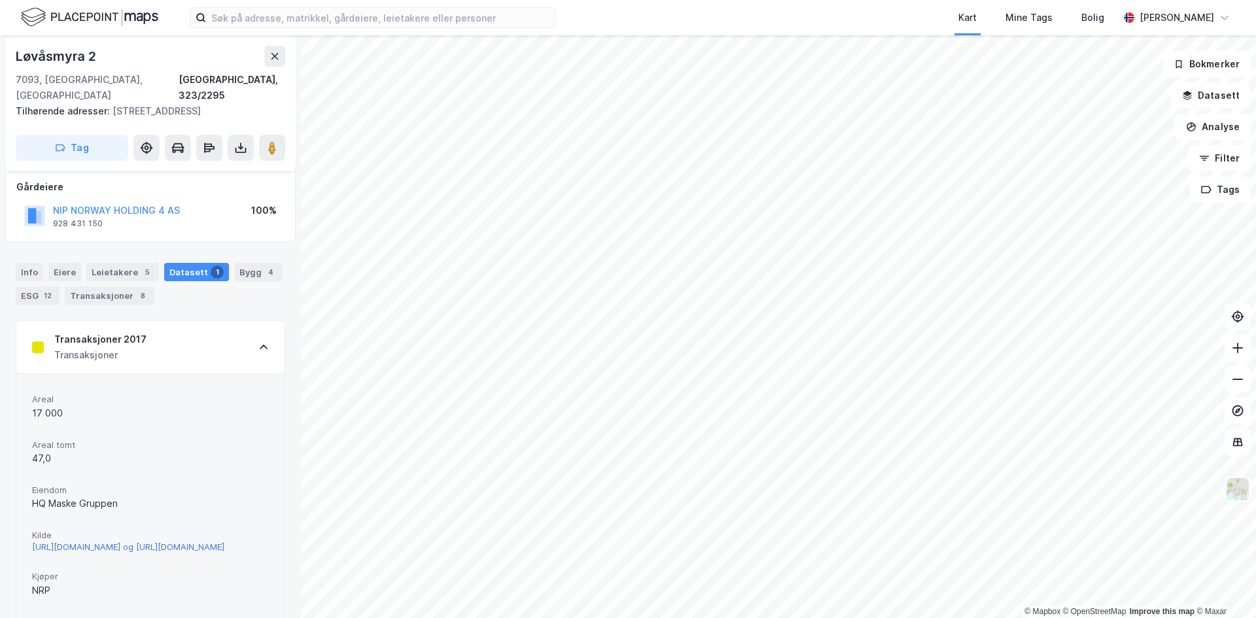
scroll to position [0, 0]
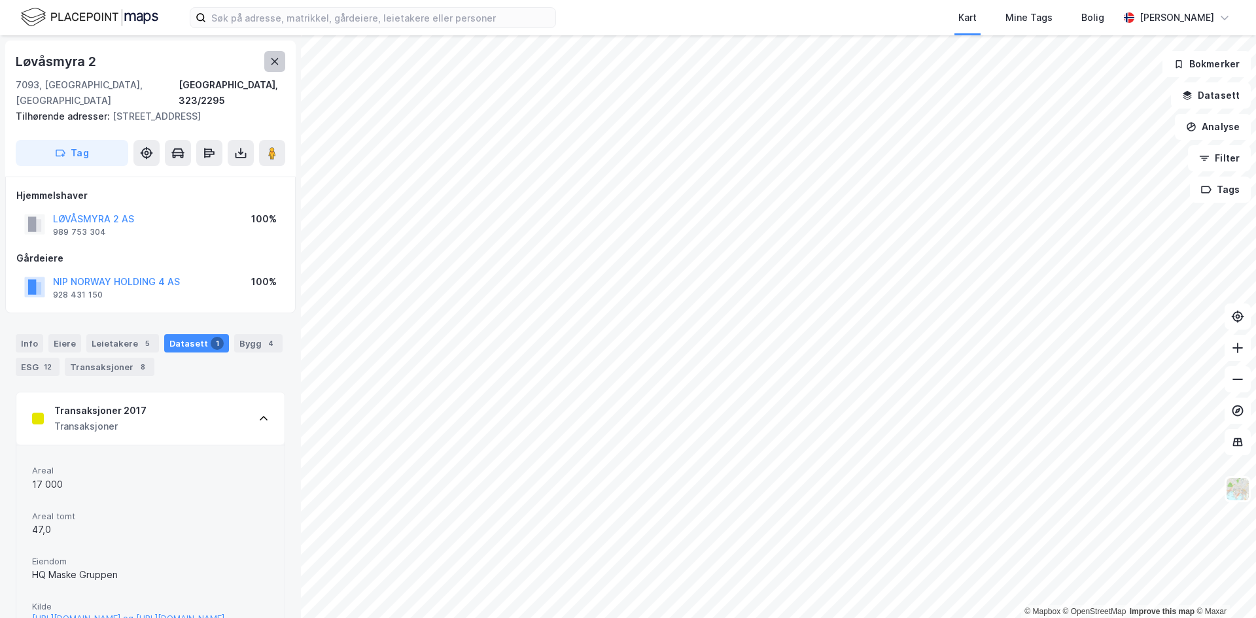
click at [277, 65] on icon at bounding box center [274, 61] width 7 height 7
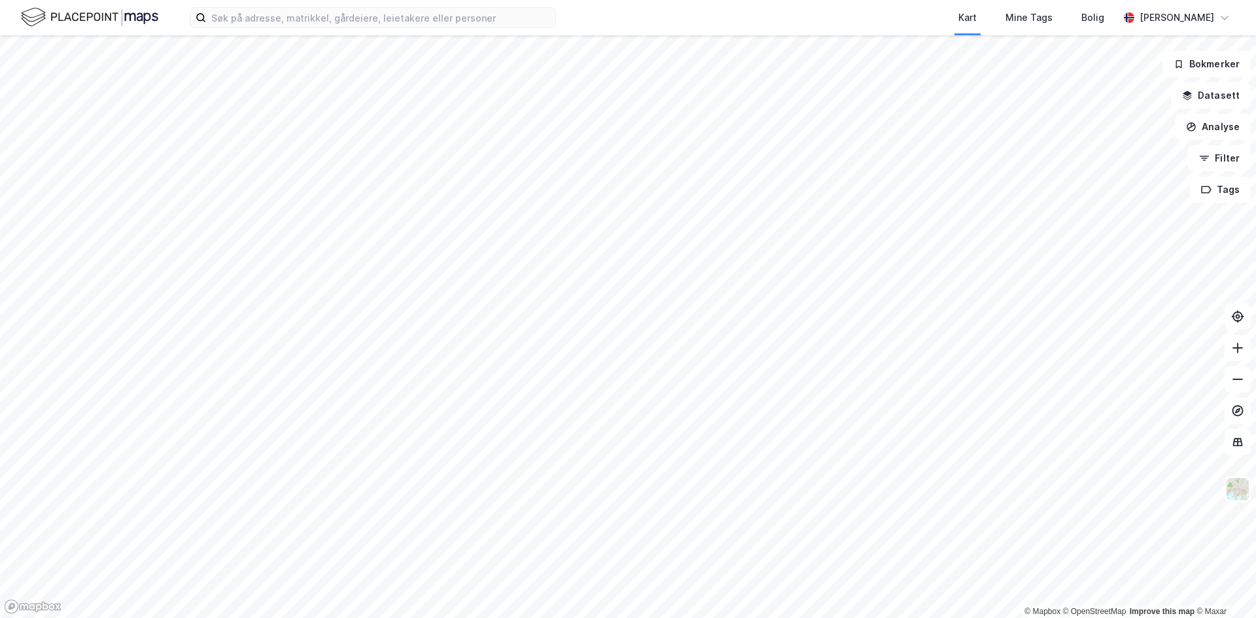
click at [426, 617] on html "Kart Mine Tags Bolig [PERSON_NAME] © Mapbox © OpenStreetMap Improve this map © …" at bounding box center [628, 309] width 1256 height 618
